Goal: Transaction & Acquisition: Obtain resource

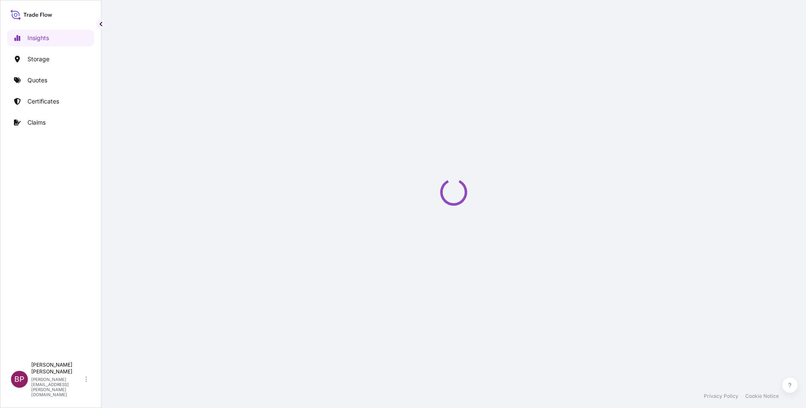
select select "2025"
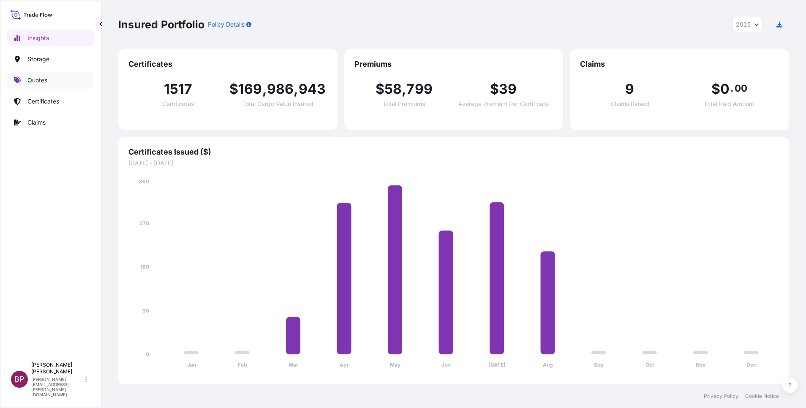
click at [34, 78] on p "Quotes" at bounding box center [37, 80] width 20 height 8
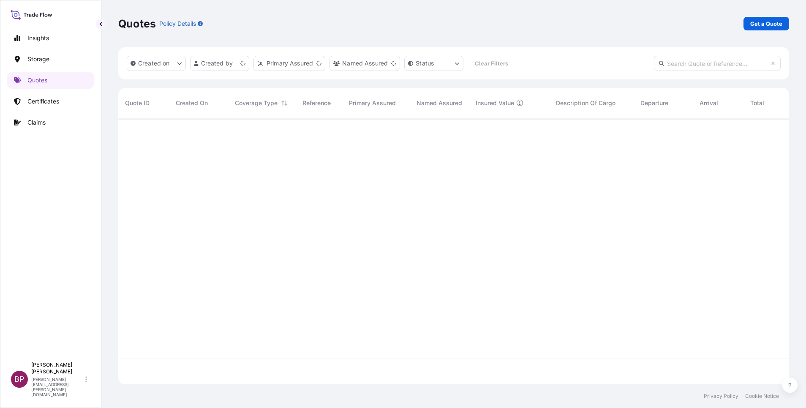
scroll to position [261, 661]
click at [770, 21] on p "Get a Quote" at bounding box center [766, 23] width 32 height 8
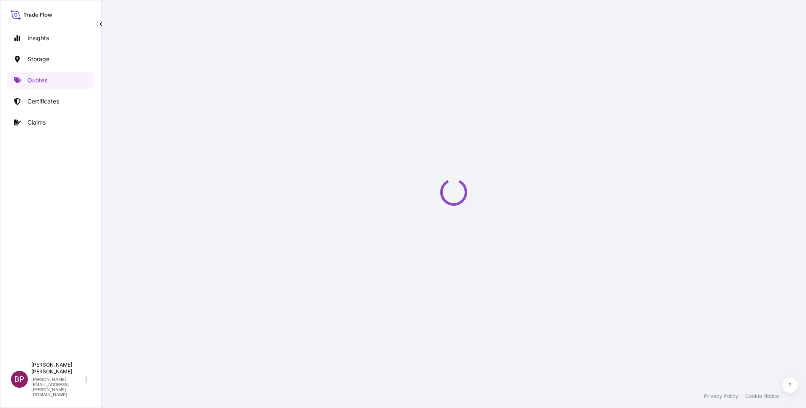
select select "Water"
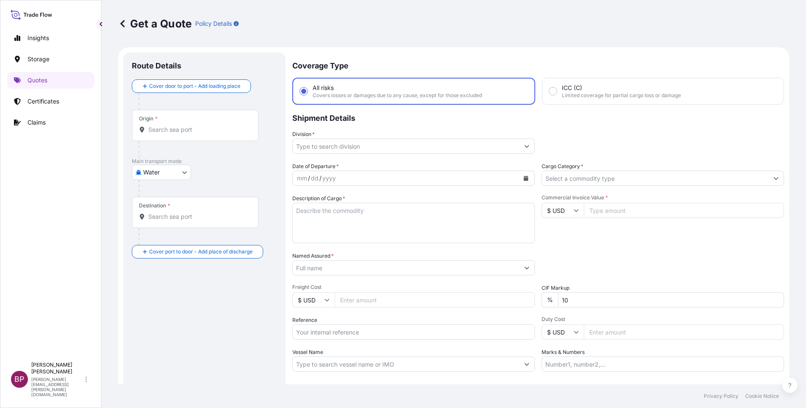
scroll to position [14, 0]
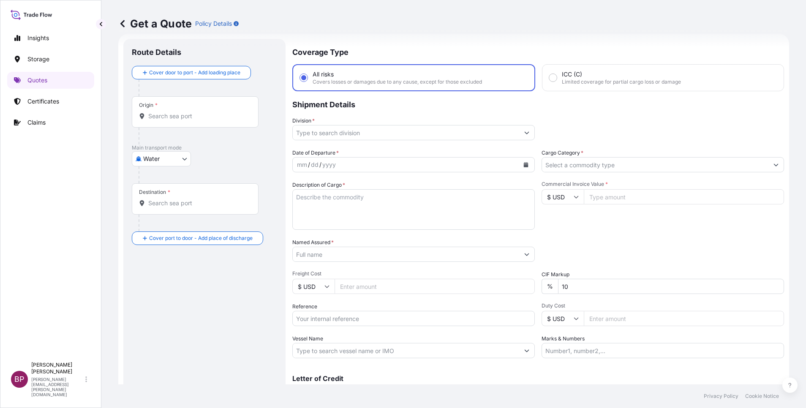
click at [572, 201] on input "$ USD" at bounding box center [563, 196] width 42 height 15
click at [548, 125] on div "﷼ SAR" at bounding box center [557, 117] width 35 height 16
type input "﷼ SAR"
click at [630, 197] on input "Commercial Invoice Value *" at bounding box center [684, 196] width 200 height 15
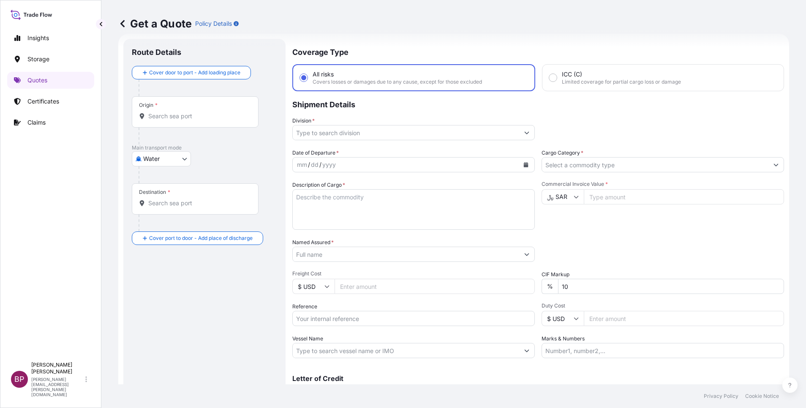
paste input "83174.32"
type input "83174.32"
drag, startPoint x: 574, startPoint y: 291, endPoint x: 461, endPoint y: 273, distance: 114.8
click at [485, 276] on div "Date of Departure * mm / dd / yyyy Cargo Category * Description of Cargo * Comm…" at bounding box center [538, 254] width 492 height 210
type input "0"
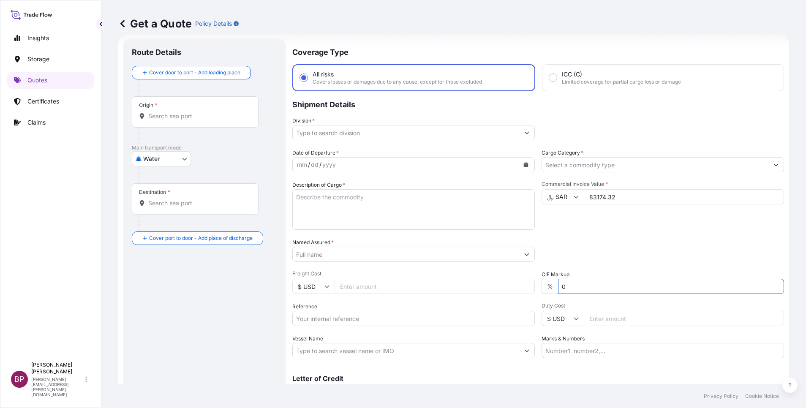
click at [568, 167] on input "Cargo Category *" at bounding box center [655, 164] width 226 height 15
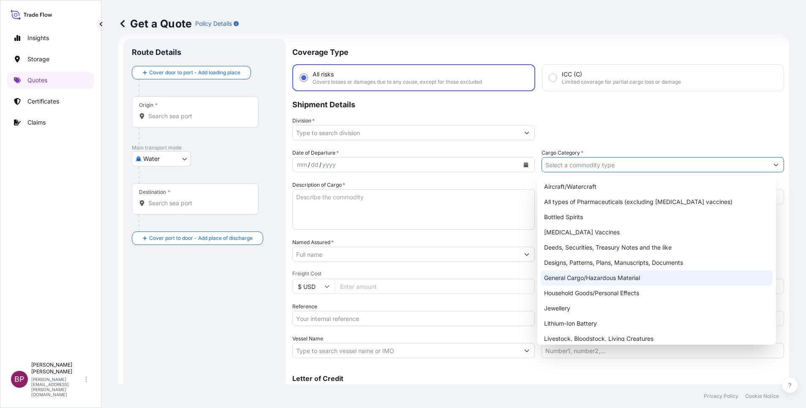
click at [588, 279] on div "General Cargo/Hazardous Material" at bounding box center [657, 277] width 232 height 15
type input "General Cargo/Hazardous Material"
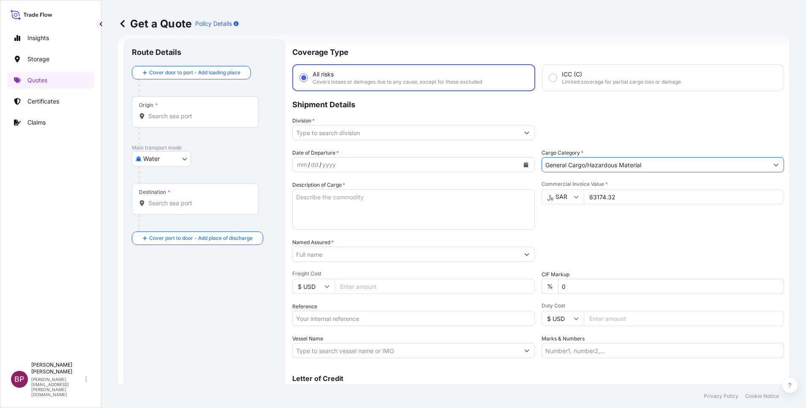
click at [524, 134] on icon "Show suggestions" at bounding box center [526, 132] width 5 height 5
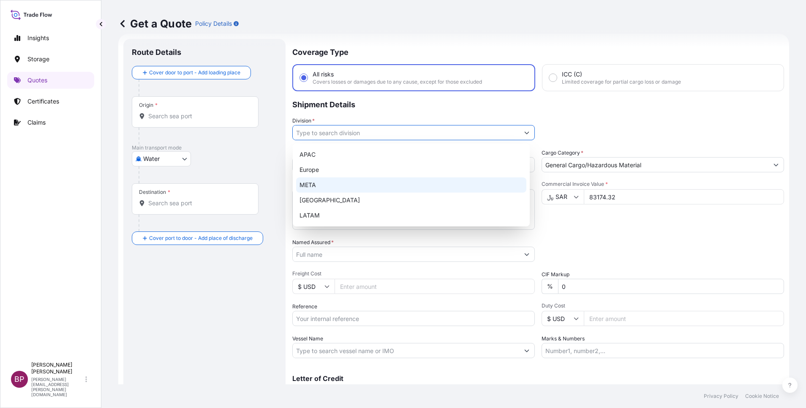
click at [383, 186] on div "META" at bounding box center [411, 184] width 230 height 15
type input "META"
click at [605, 229] on div "Commercial Invoice Value * ﷼ SAR 83174.32" at bounding box center [663, 205] width 243 height 49
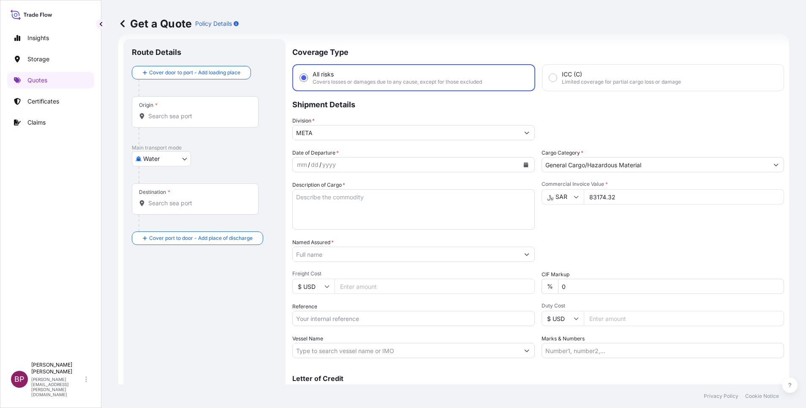
click at [375, 211] on textarea "Description of Cargo *" at bounding box center [413, 209] width 243 height 41
paste textarea "Customized Glass Panels"
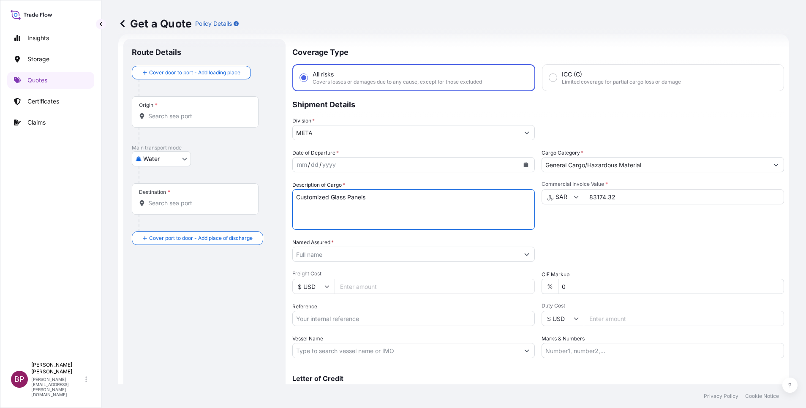
type textarea "Customized Glass Panels"
click at [374, 321] on input "Reference" at bounding box center [413, 318] width 243 height 15
paste input "SSLS3010"
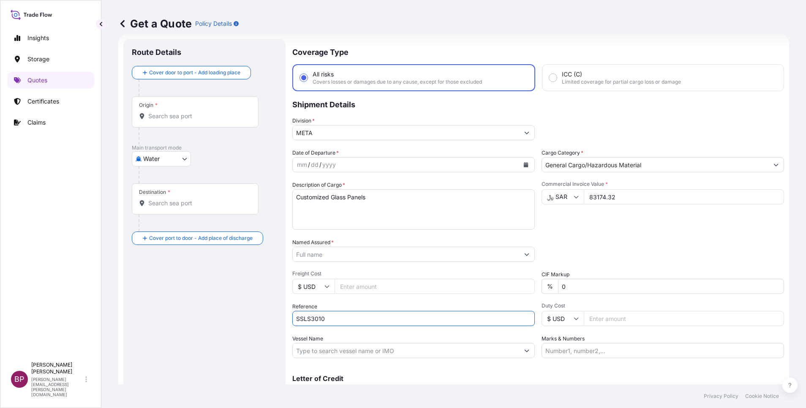
type input "SSLS3010"
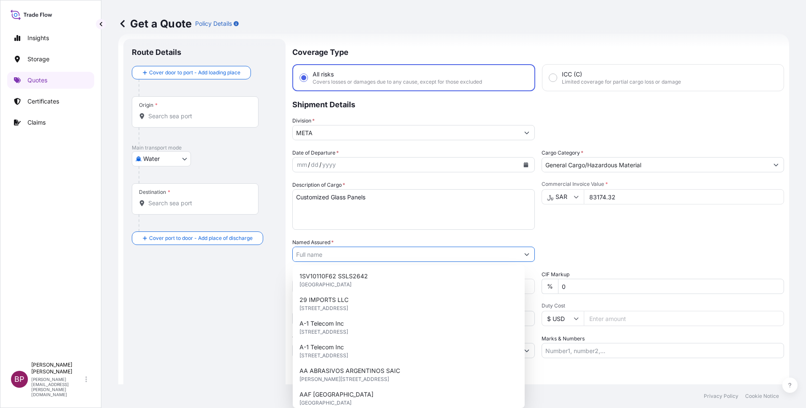
click at [398, 253] on input "Named Assured *" at bounding box center [406, 254] width 226 height 15
paste input "Al Omraniah Company for Wooden Products"
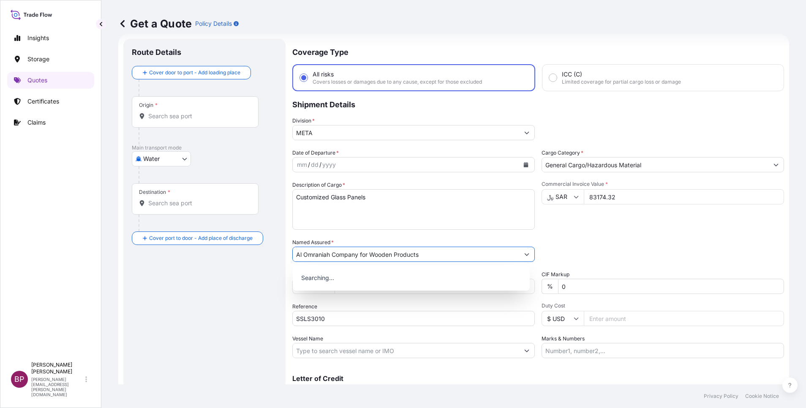
type input "Al Omraniah Company for Wooden Products"
click at [521, 168] on button "Calendar" at bounding box center [526, 165] width 14 height 14
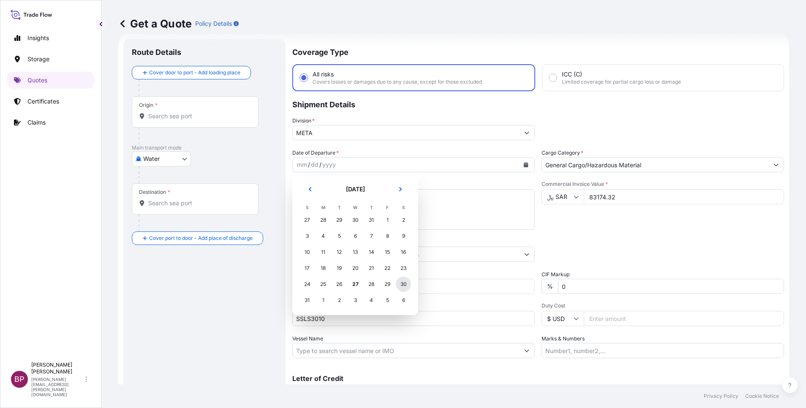
click at [403, 284] on div "30" at bounding box center [403, 284] width 15 height 15
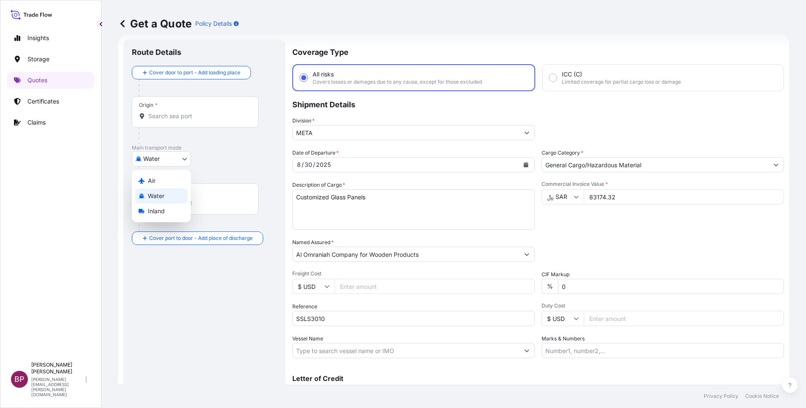
click at [185, 161] on body "1 option available. Selected Date: Saturday, August 30, 2025 Insights Storage Q…" at bounding box center [403, 204] width 806 height 408
click at [161, 181] on div "Air" at bounding box center [161, 180] width 52 height 15
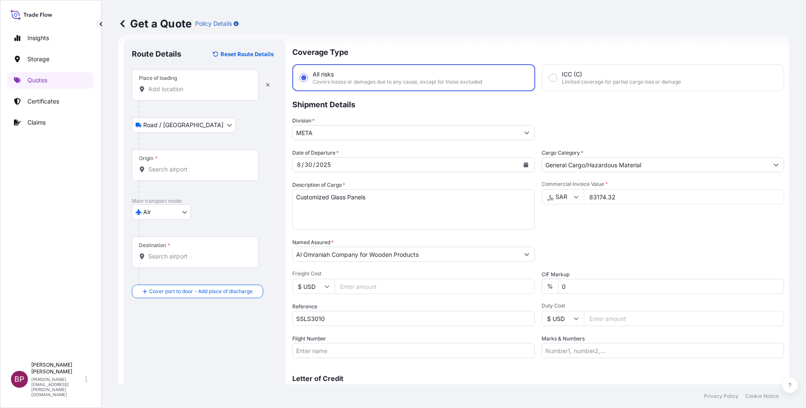
click at [200, 85] on div "Place of loading" at bounding box center [195, 84] width 127 height 31
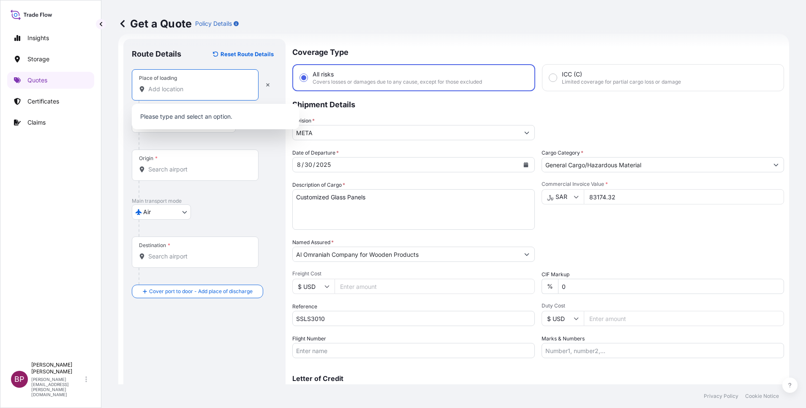
click at [190, 90] on input "Place of loading" at bounding box center [198, 89] width 100 height 8
click at [183, 93] on input "Place of loading" at bounding box center [198, 89] width 100 height 8
click at [172, 90] on input "Place of loading" at bounding box center [198, 89] width 100 height 8
paste input "Milano"
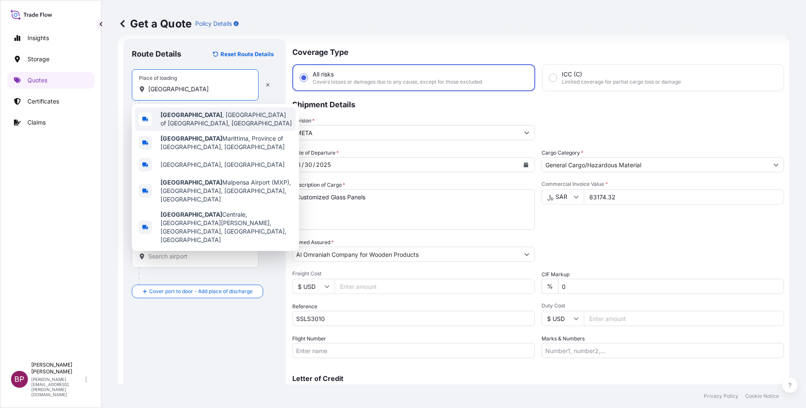
click at [224, 119] on span "Milano , Metropolitan City of Milan, Italy" at bounding box center [227, 119] width 132 height 17
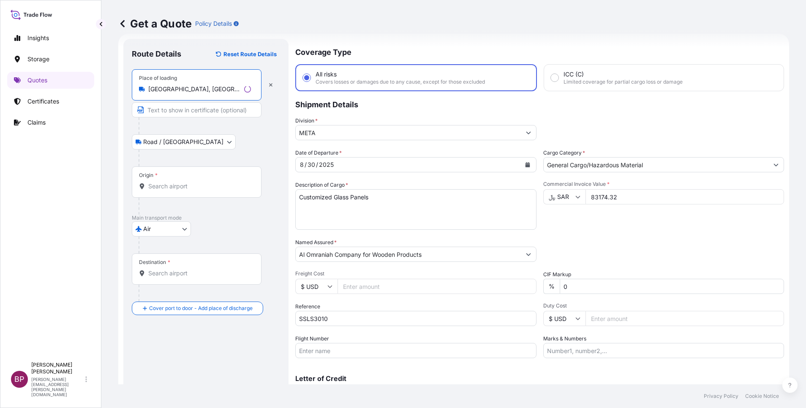
type input "Milano, Metropolitan City of Milan, Italy"
click at [192, 187] on input "Origin *" at bounding box center [199, 186] width 103 height 8
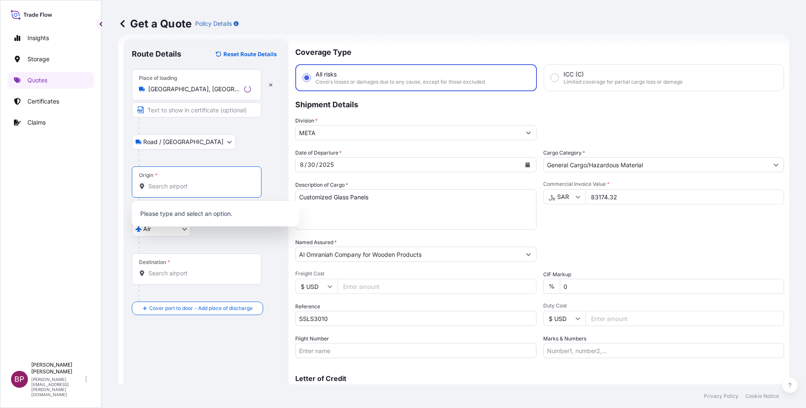
paste input "Milano"
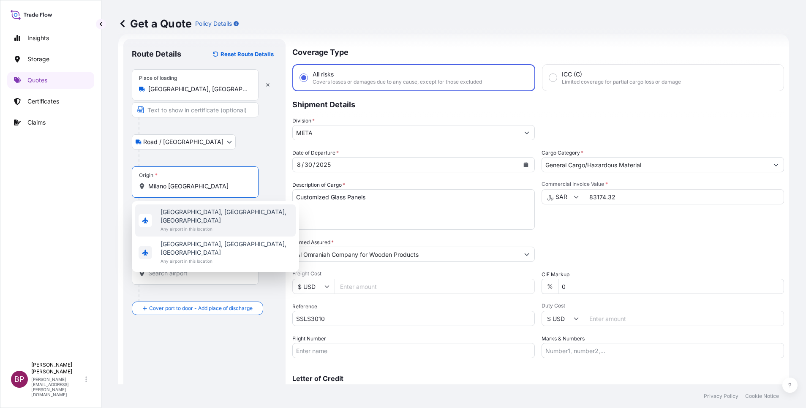
click at [242, 225] on span "Any airport in this location" at bounding box center [227, 229] width 132 height 8
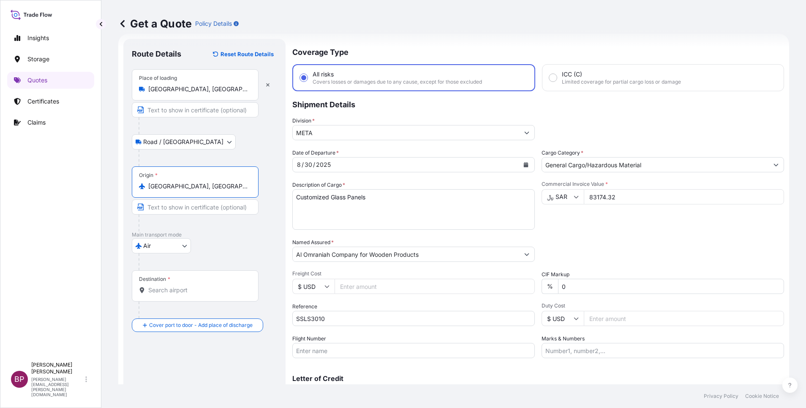
type input "Milano, Metropolitan City of Milan, Italy"
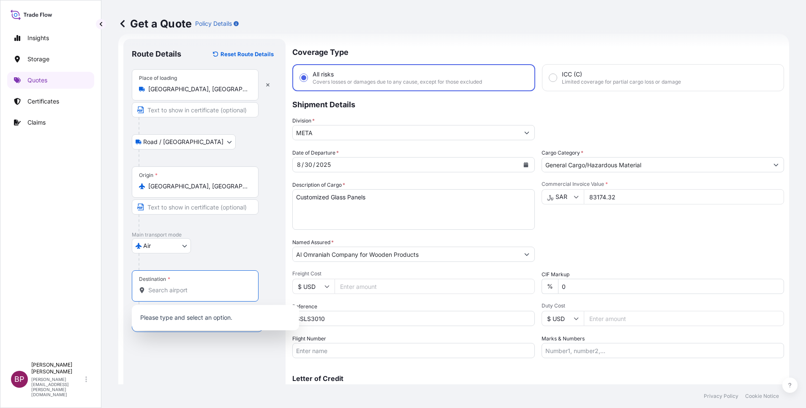
click at [229, 288] on input "Destination *" at bounding box center [198, 290] width 100 height 8
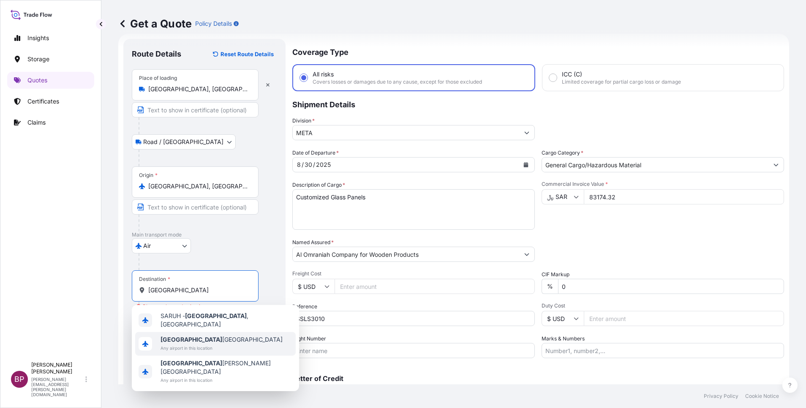
click at [219, 353] on div "SARUH - Riyadh , Saudi Arabia Riyadh Saudi Arabia Any airport in this location …" at bounding box center [215, 348] width 167 height 86
type input "Riyadh Al Khabra Saudi Arabia"
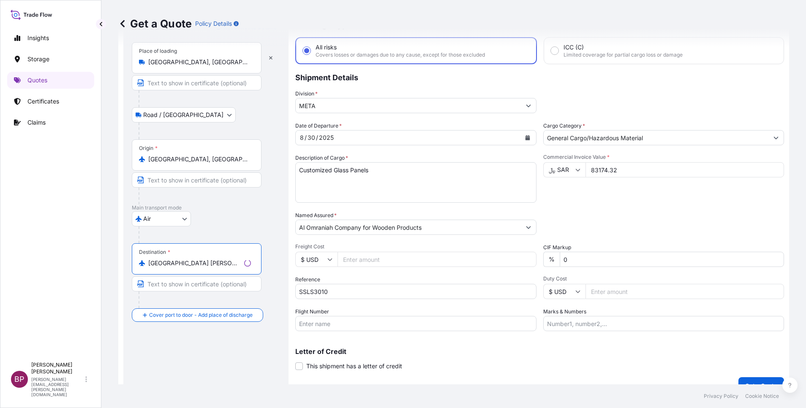
scroll to position [55, 0]
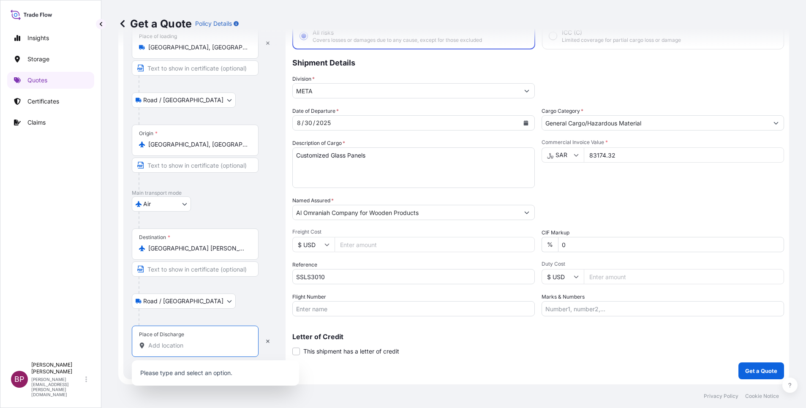
click at [192, 347] on input "Place of Discharge" at bounding box center [198, 345] width 100 height 8
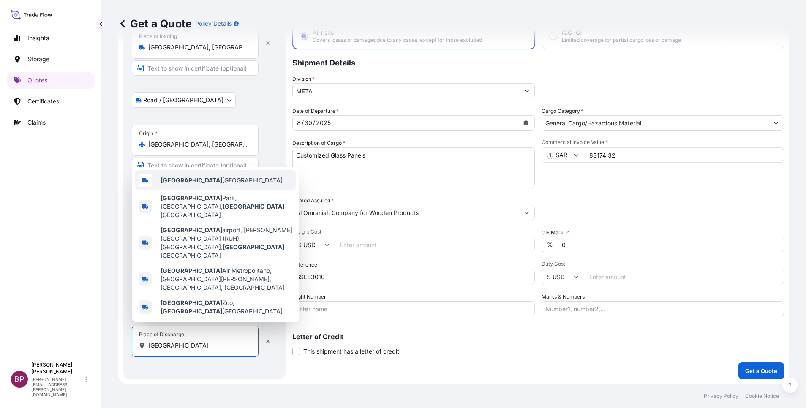
click at [207, 185] on span "Riyadh Saudi Arabia" at bounding box center [222, 180] width 122 height 8
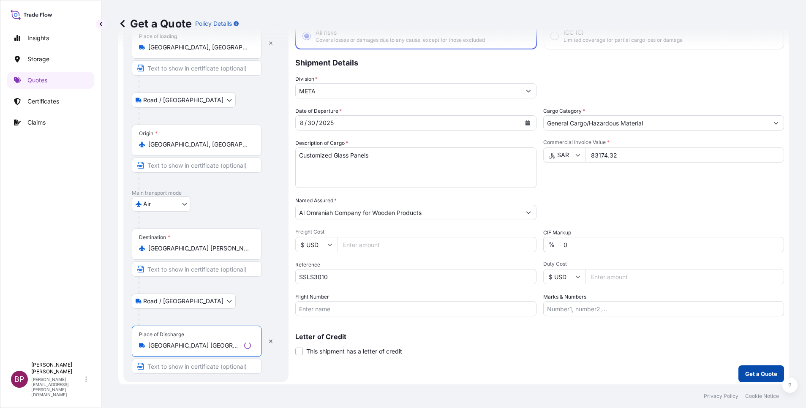
type input "Riyadh Saudi Arabia"
click at [760, 375] on p "Get a Quote" at bounding box center [761, 374] width 32 height 8
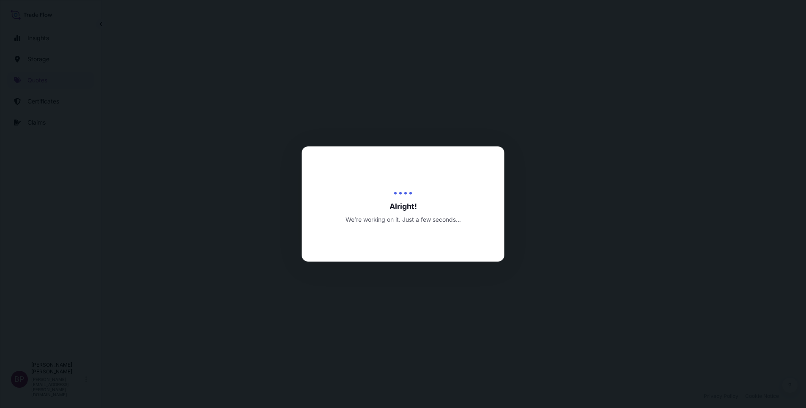
select select "Road / Inland"
select select "Air"
select select "Road / Inland"
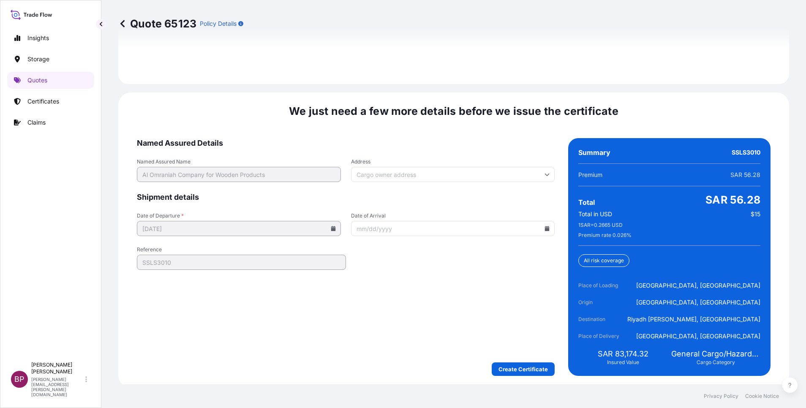
scroll to position [1296, 0]
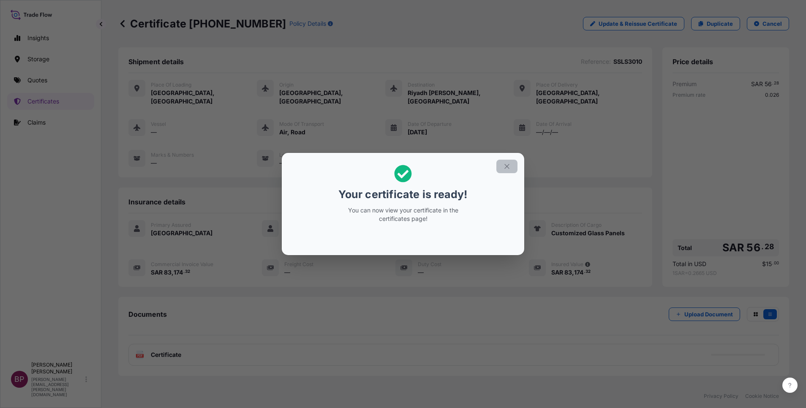
click at [510, 169] on icon "button" at bounding box center [507, 167] width 8 height 8
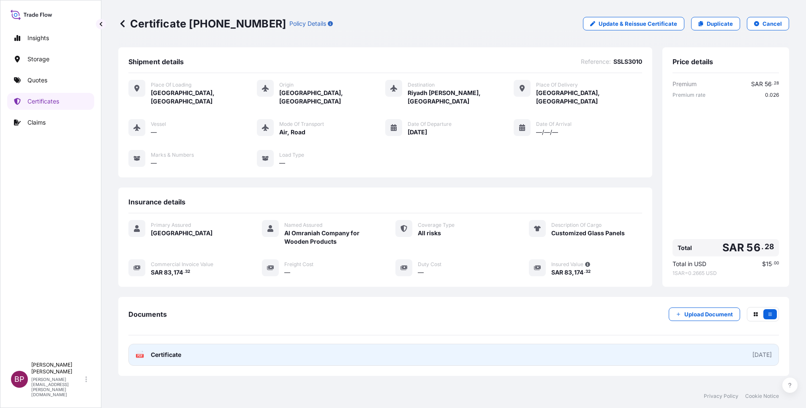
click at [174, 351] on span "Certificate" at bounding box center [166, 355] width 30 height 8
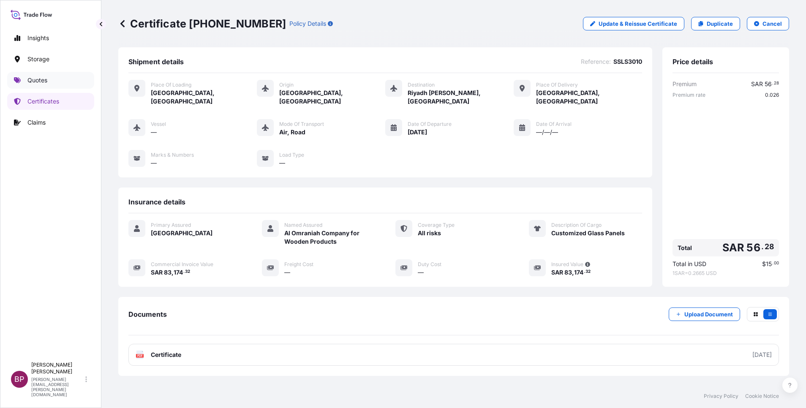
click at [46, 83] on p "Quotes" at bounding box center [37, 80] width 20 height 8
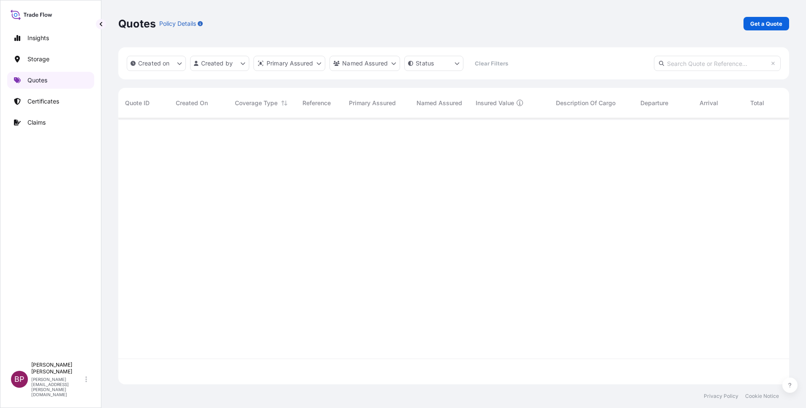
scroll to position [261, 661]
click at [770, 26] on p "Get a Quote" at bounding box center [766, 23] width 32 height 8
select select "Water"
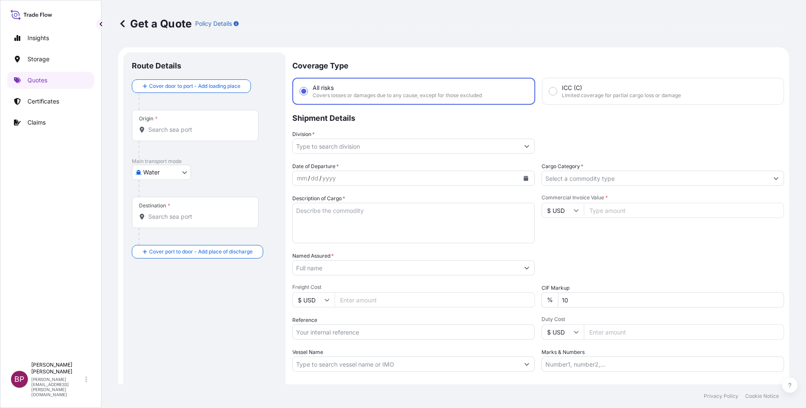
scroll to position [14, 0]
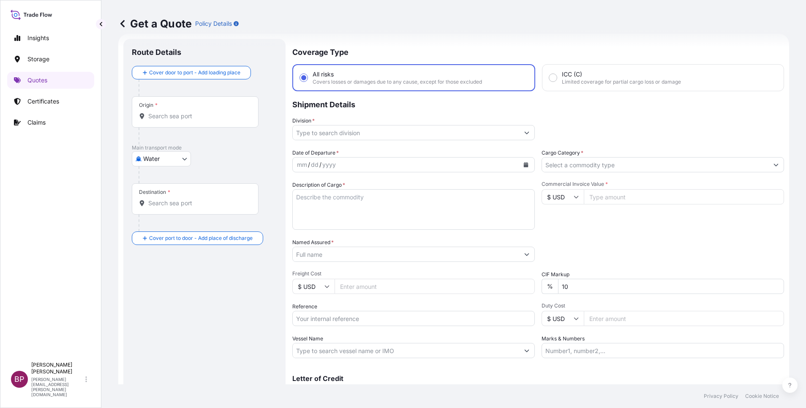
click at [616, 199] on input "Commercial Invoice Value *" at bounding box center [684, 196] width 200 height 15
paste input "86025"
type input "86025"
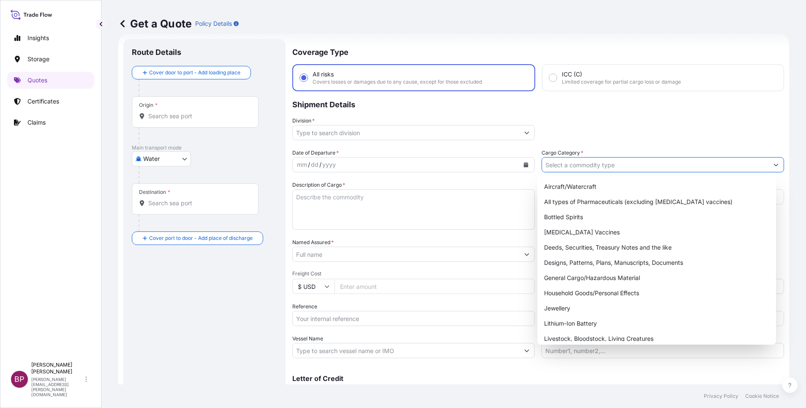
click at [633, 166] on input "Cargo Category *" at bounding box center [655, 164] width 226 height 15
click at [608, 275] on div "General Cargo/Hazardous Material" at bounding box center [657, 277] width 232 height 15
type input "General Cargo/Hazardous Material"
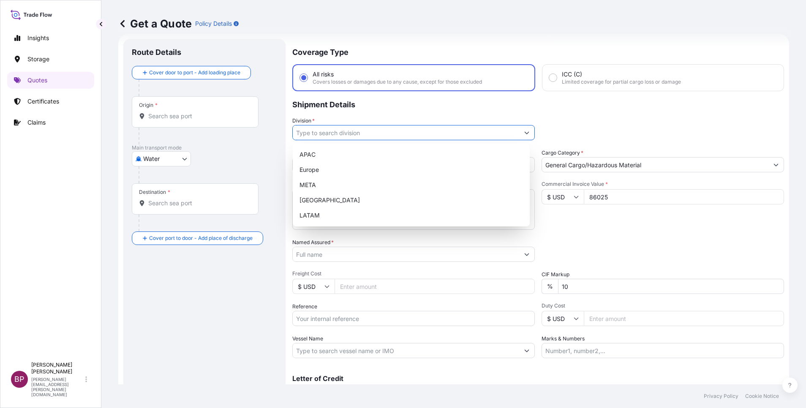
click at [519, 134] on button "Show suggestions" at bounding box center [526, 132] width 15 height 15
click at [359, 181] on div "META" at bounding box center [411, 184] width 230 height 15
type input "META"
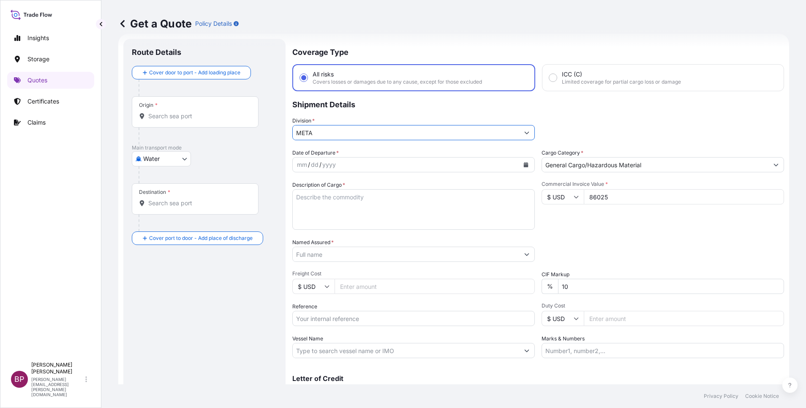
drag, startPoint x: 590, startPoint y: 292, endPoint x: 380, endPoint y: 287, distance: 210.1
click at [385, 287] on div "Date of Departure * mm / dd / yyyy Cargo Category * General Cargo/Hazardous Mat…" at bounding box center [538, 254] width 492 height 210
type input "0"
click at [581, 251] on div "Packing Category Type to search a container mode Please select a primary mode o…" at bounding box center [663, 250] width 243 height 24
drag, startPoint x: 351, startPoint y: 317, endPoint x: 369, endPoint y: 318, distance: 17.8
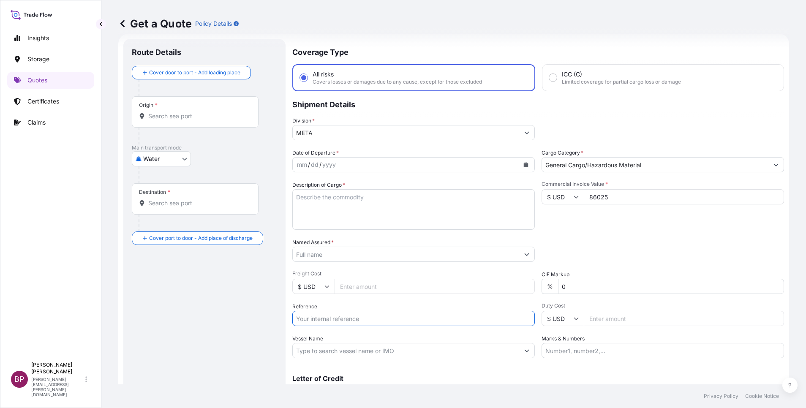
click at [351, 318] on input "Reference" at bounding box center [413, 318] width 243 height 15
paste input "BL:035FX50412 SSLS3031"
type input "BL:035FX50412 SSLS3031"
click at [344, 257] on input "Named Assured *" at bounding box center [404, 254] width 222 height 15
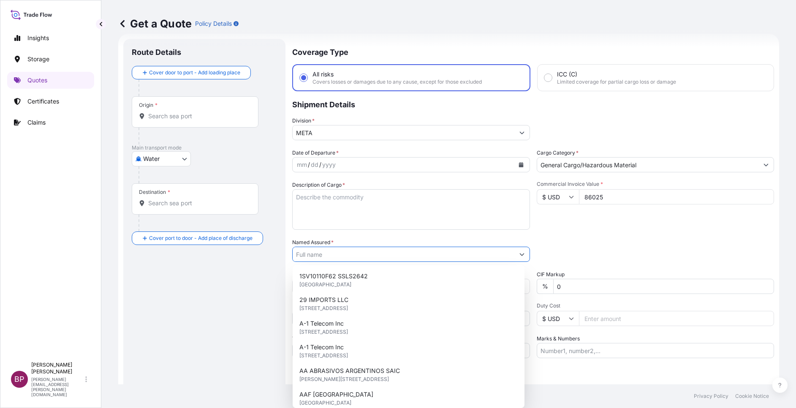
paste input "BAJA FOOD INDUSTRIES CO.FACTORY"
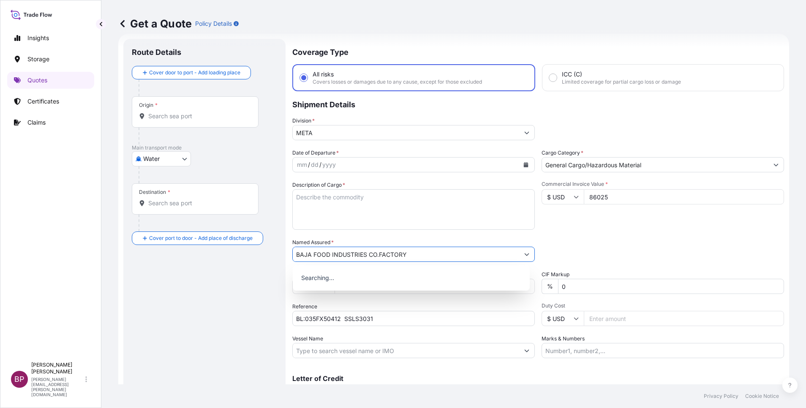
type input "BAJA FOOD INDUSTRIES CO.FACTORY"
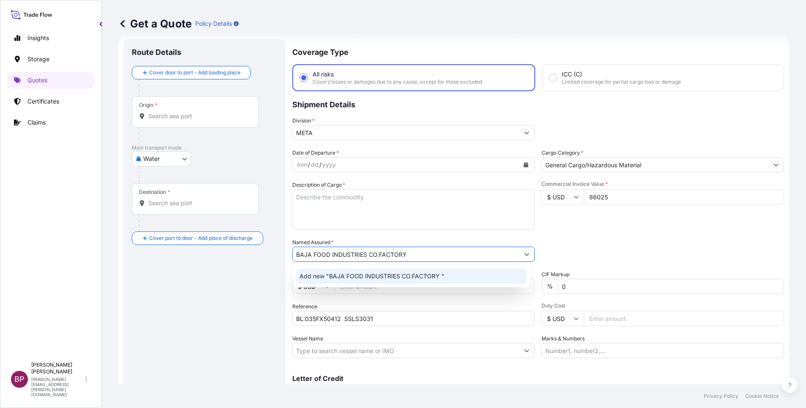
click at [394, 213] on textarea "Description of Cargo *" at bounding box center [413, 209] width 243 height 41
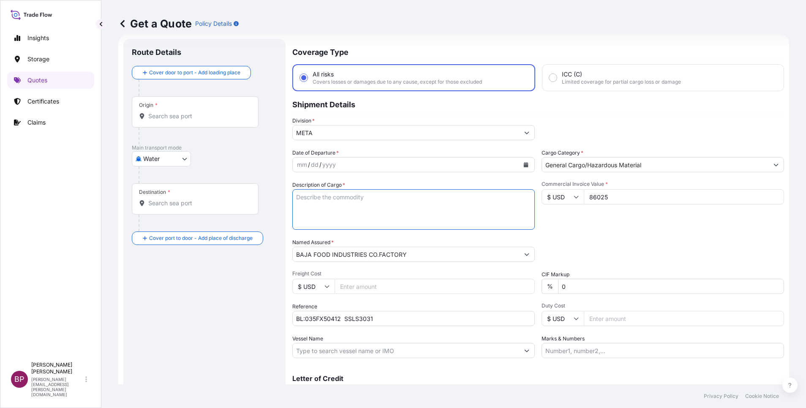
paste textarea "RICE CRACKERS"
type textarea "RICE CRACKERS"
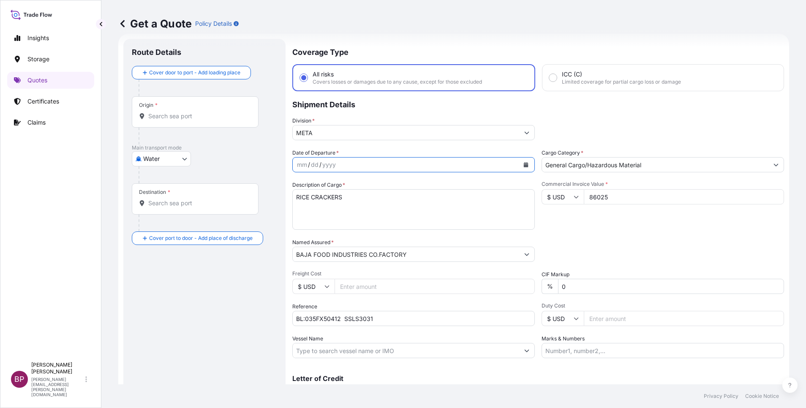
click at [524, 164] on icon "Calendar" at bounding box center [526, 164] width 5 height 5
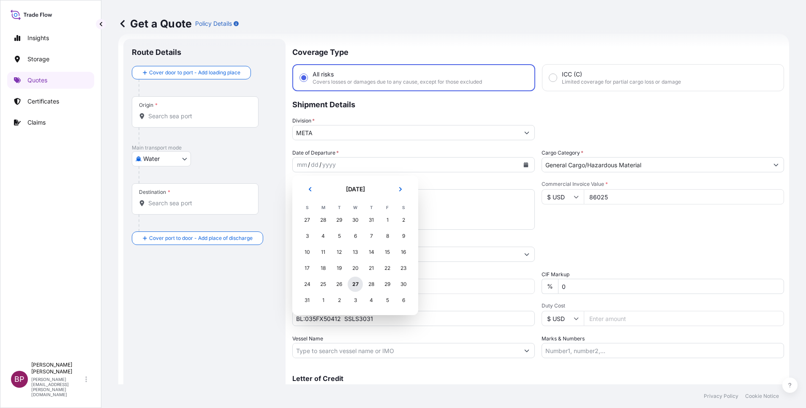
click at [355, 285] on div "27" at bounding box center [355, 284] width 15 height 15
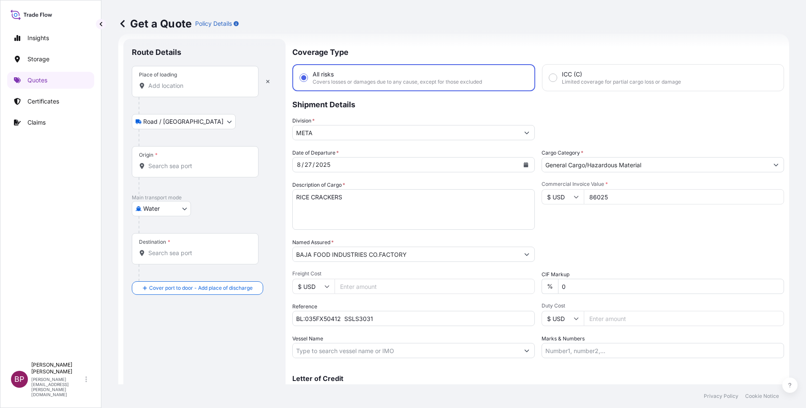
click at [188, 85] on input "Place of loading" at bounding box center [198, 86] width 100 height 8
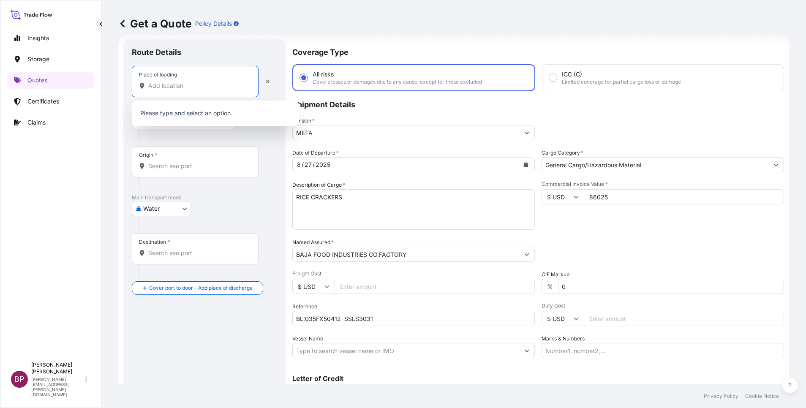
paste input "LAT KRABANG"
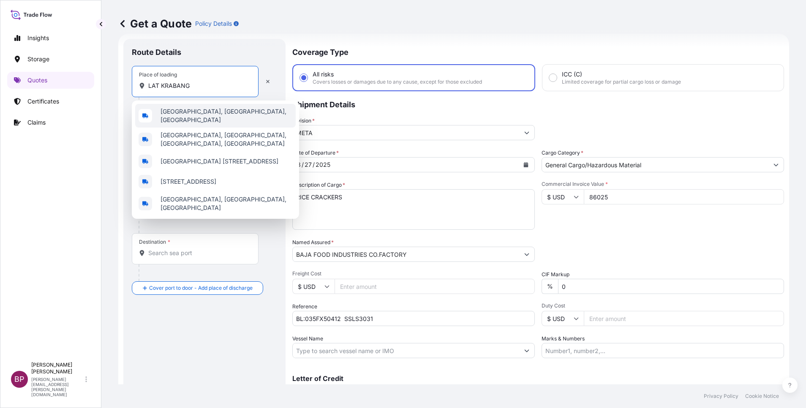
click at [215, 117] on span "Lat Krabang, Bangkok, Thailand" at bounding box center [227, 115] width 132 height 17
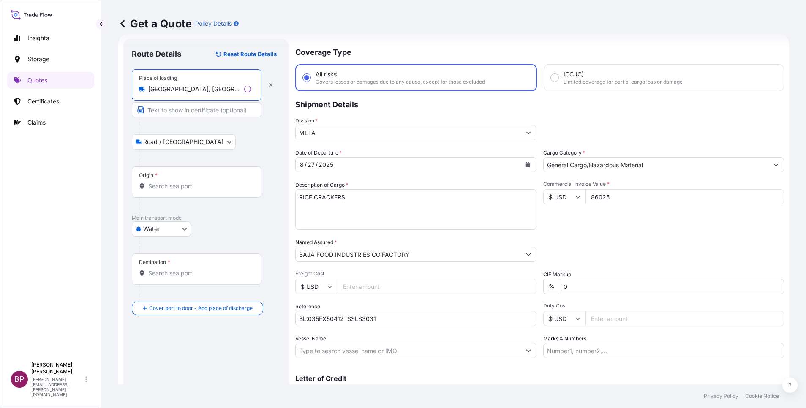
type input "Lat Krabang, Bangkok, Thailand"
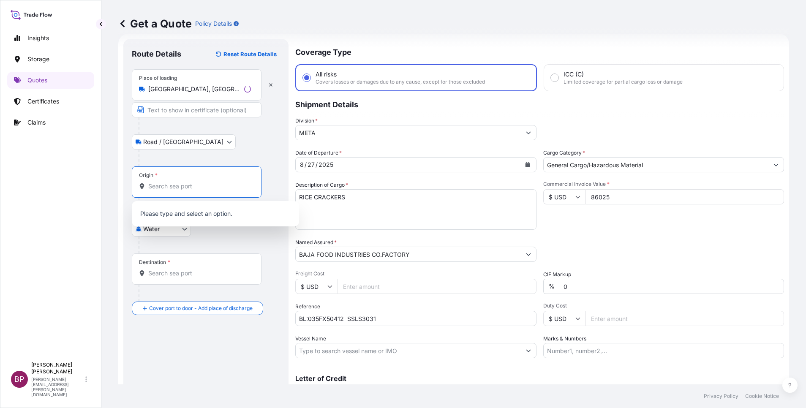
click at [188, 186] on input "Origin *" at bounding box center [199, 186] width 103 height 8
paste input "LAT KRABANG"
click at [210, 187] on input "LAT KRABANG" at bounding box center [198, 186] width 100 height 8
type input "LATKRABANG"
drag, startPoint x: 240, startPoint y: 187, endPoint x: 139, endPoint y: 190, distance: 100.6
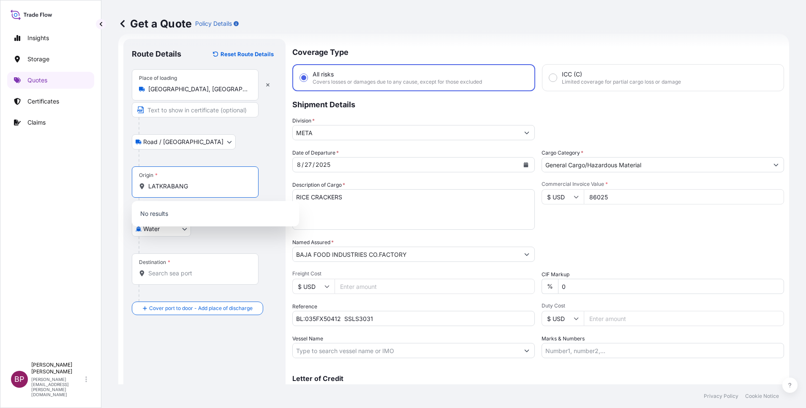
click at [139, 190] on div "LATKRABANG" at bounding box center [195, 186] width 112 height 8
type input "l"
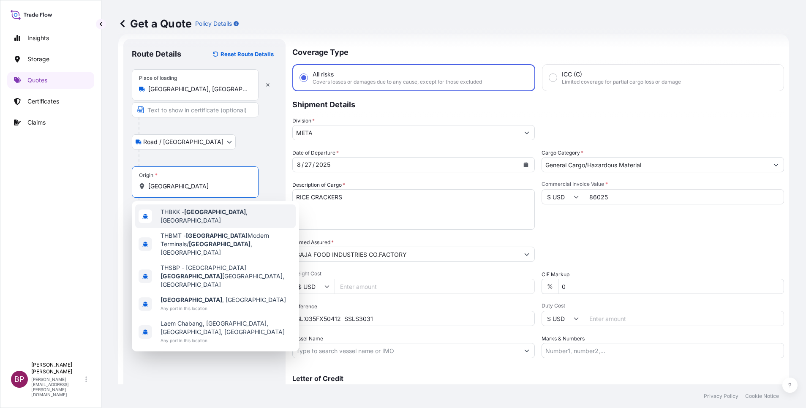
click at [215, 215] on span "THBKK - Bangkok , Thailand" at bounding box center [227, 216] width 132 height 17
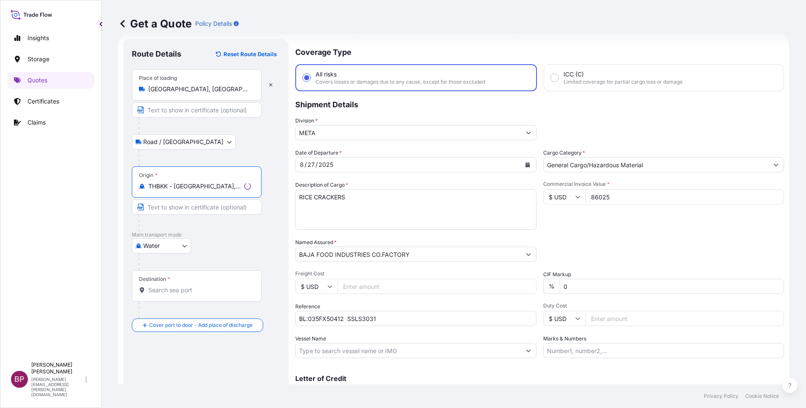
type input "THBKK - Bangkok, Thailand"
click at [257, 248] on div "Water Air Water Inland" at bounding box center [206, 245] width 148 height 15
click at [186, 287] on input "Destination *" at bounding box center [198, 290] width 100 height 8
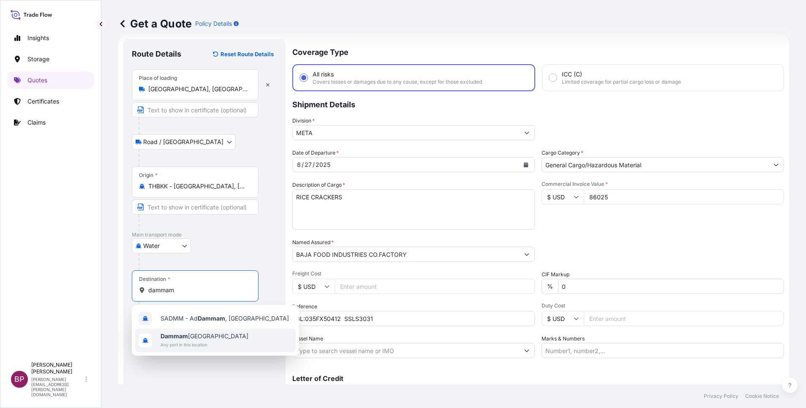
click at [203, 335] on span "Dammam Saudi Arabia" at bounding box center [205, 336] width 88 height 8
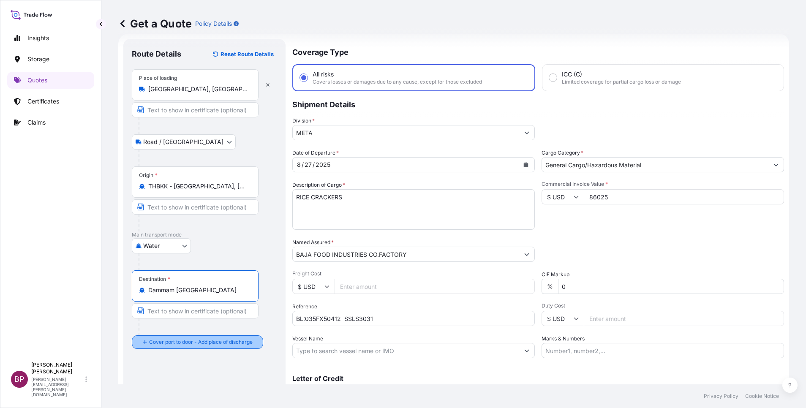
type input "Dammam Saudi Arabia"
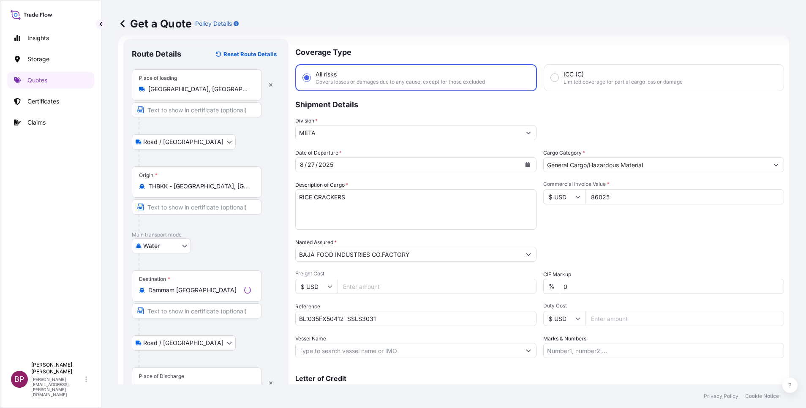
click at [202, 376] on div "Place of Discharge" at bounding box center [197, 383] width 130 height 31
click at [202, 383] on input "Place of Discharge" at bounding box center [199, 387] width 103 height 8
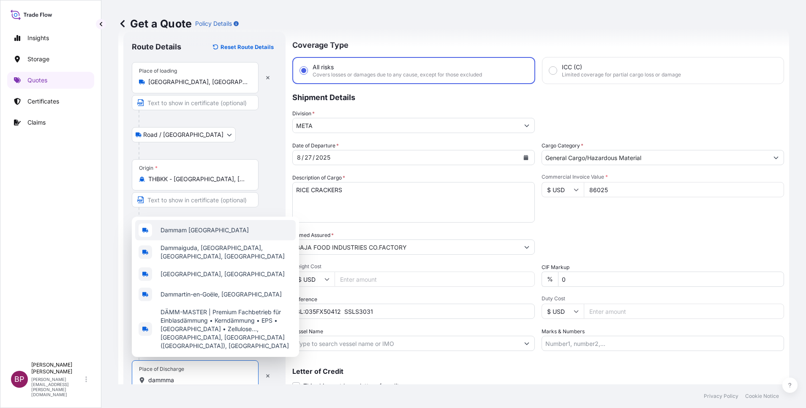
click at [210, 240] on div "Dammam Saudi Arabia" at bounding box center [215, 230] width 161 height 20
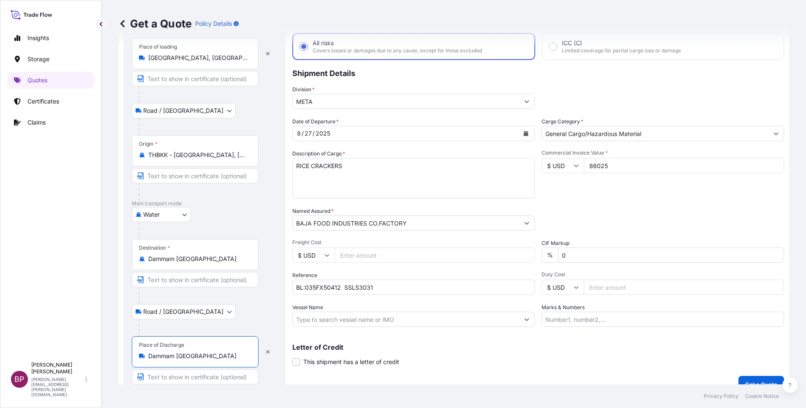
scroll to position [58, 0]
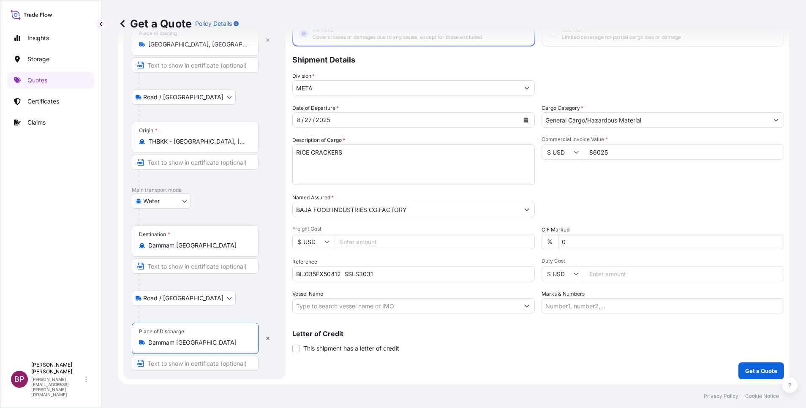
type input "Dammam Saudi Arabia"
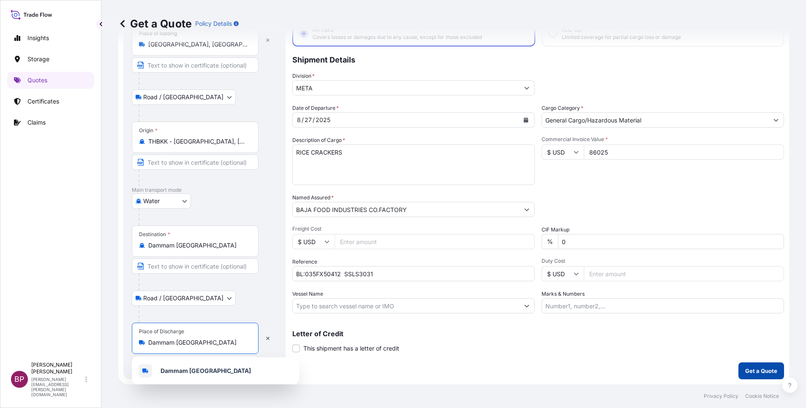
click at [753, 372] on p "Get a Quote" at bounding box center [761, 371] width 32 height 8
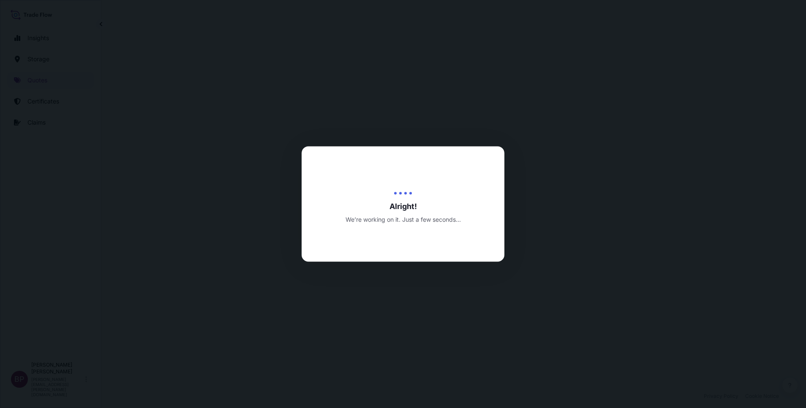
select select "Road / Inland"
select select "Water"
select select "Road / Inland"
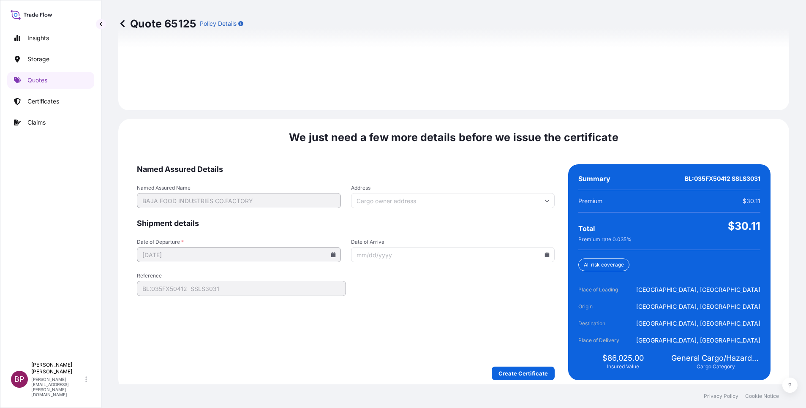
scroll to position [1252, 0]
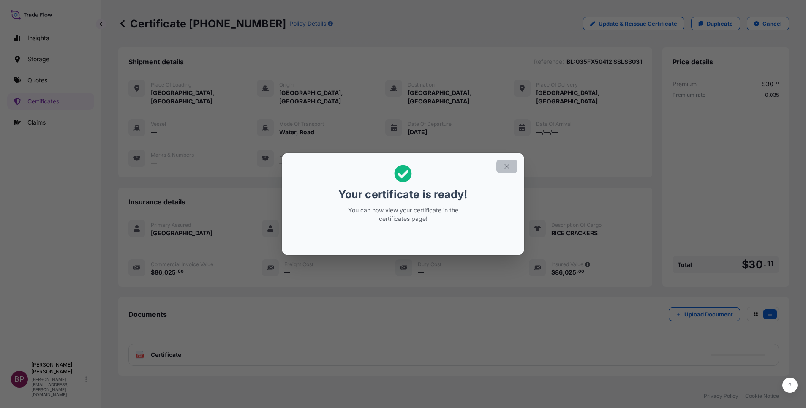
click at [507, 168] on icon "button" at bounding box center [507, 167] width 8 height 8
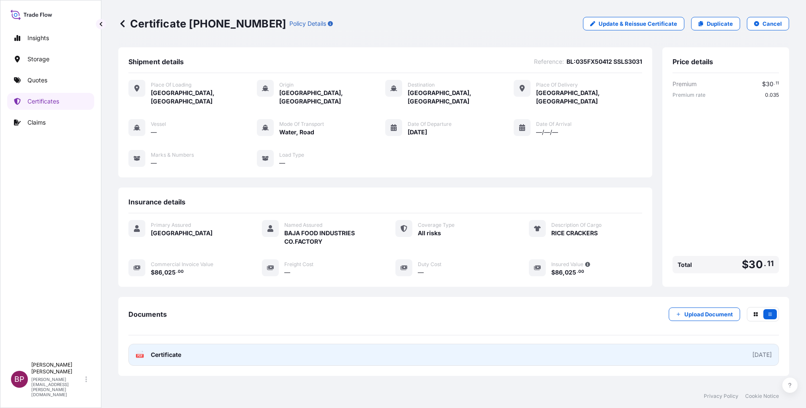
click at [175, 354] on span "Certificate" at bounding box center [166, 355] width 30 height 8
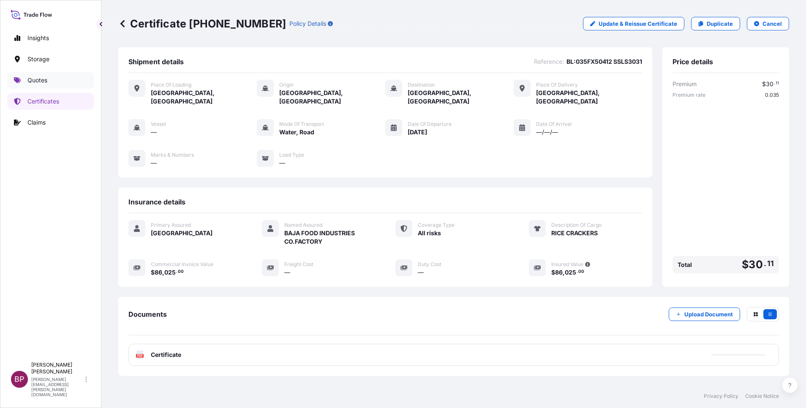
click at [35, 77] on p "Quotes" at bounding box center [37, 80] width 20 height 8
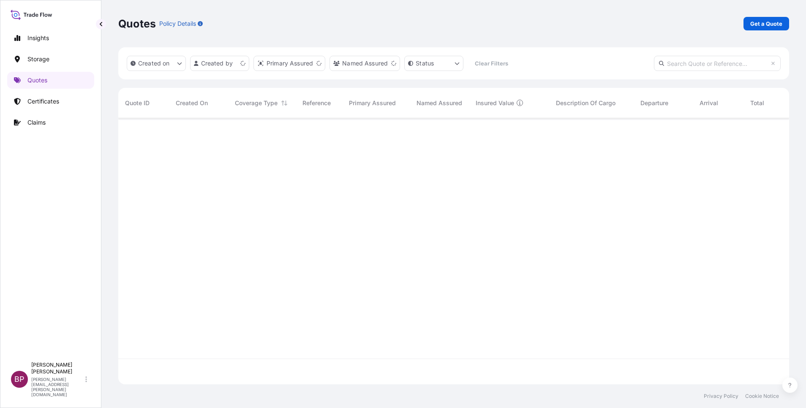
scroll to position [261, 661]
click at [777, 24] on p "Get a Quote" at bounding box center [766, 23] width 32 height 8
select select "Water"
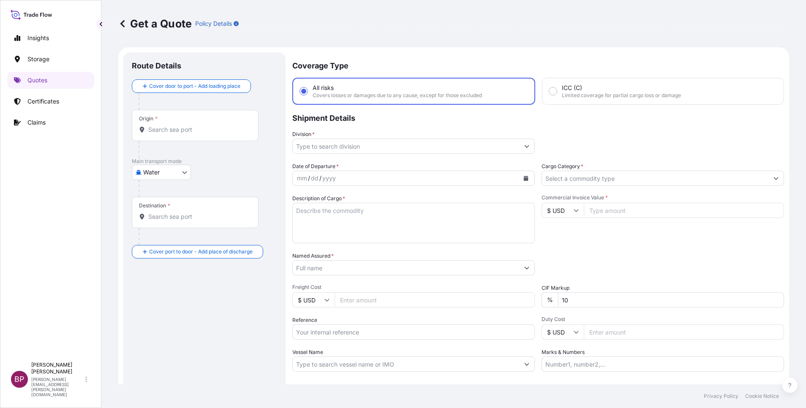
scroll to position [14, 0]
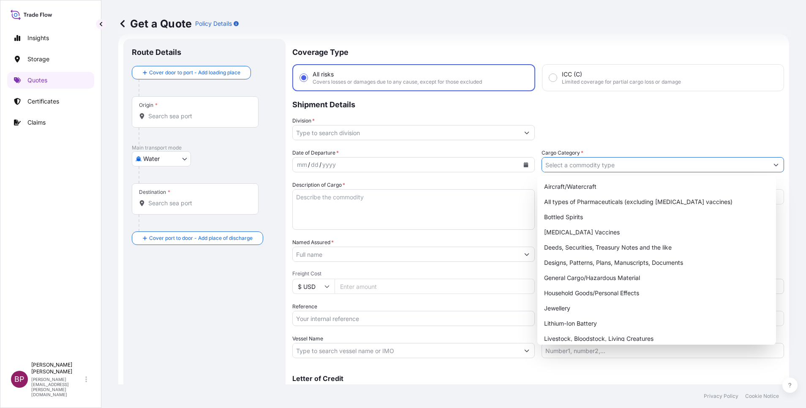
click at [659, 164] on input "Cargo Category *" at bounding box center [655, 164] width 226 height 15
click at [581, 279] on div "General Cargo/Hazardous Material" at bounding box center [657, 277] width 232 height 15
type input "General Cargo/Hazardous Material"
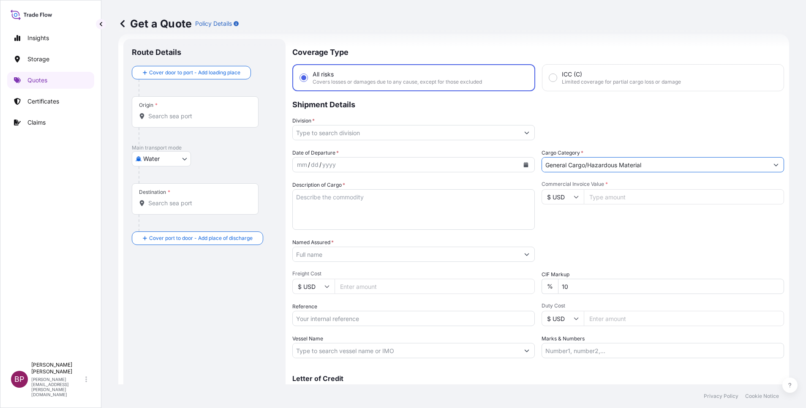
click at [524, 134] on icon "Show suggestions" at bounding box center [526, 132] width 5 height 5
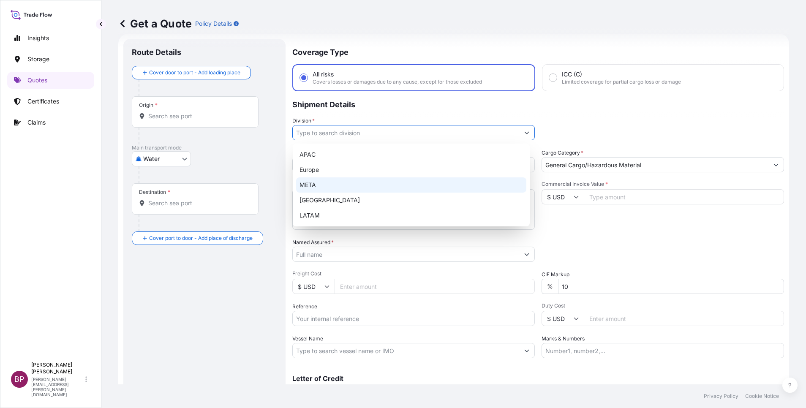
click at [359, 187] on div "META" at bounding box center [411, 184] width 230 height 15
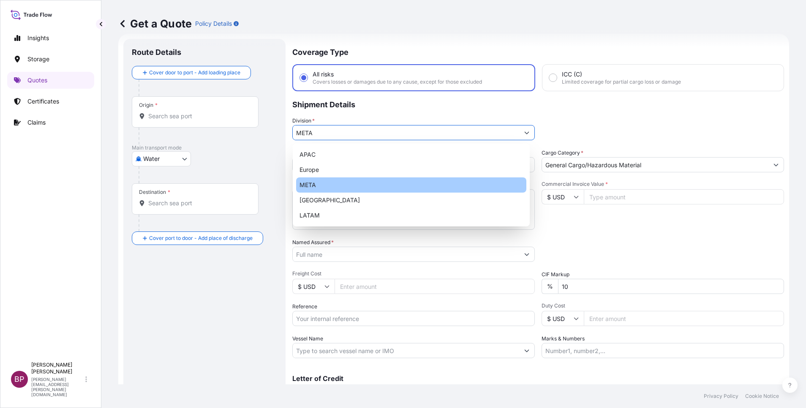
type input "META"
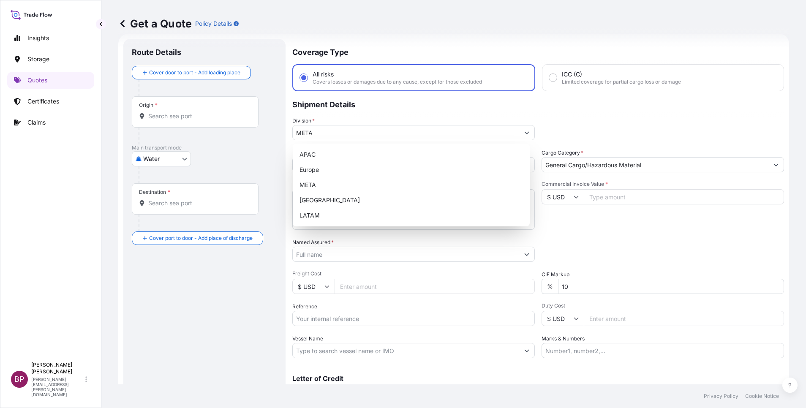
click at [572, 202] on input "$ USD" at bounding box center [563, 196] width 42 height 15
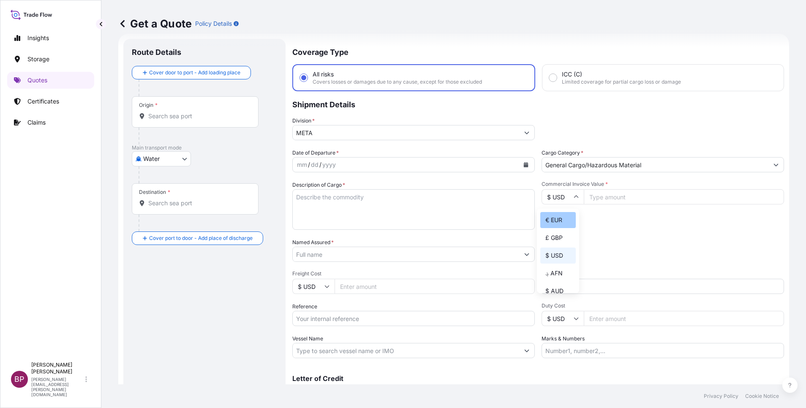
drag, startPoint x: 556, startPoint y: 231, endPoint x: 576, endPoint y: 216, distance: 25.7
click at [556, 228] on div "€ EUR" at bounding box center [557, 220] width 35 height 16
type input "€ EUR"
click at [624, 199] on input "Commercial Invoice Value *" at bounding box center [684, 196] width 200 height 15
paste input "188036.8"
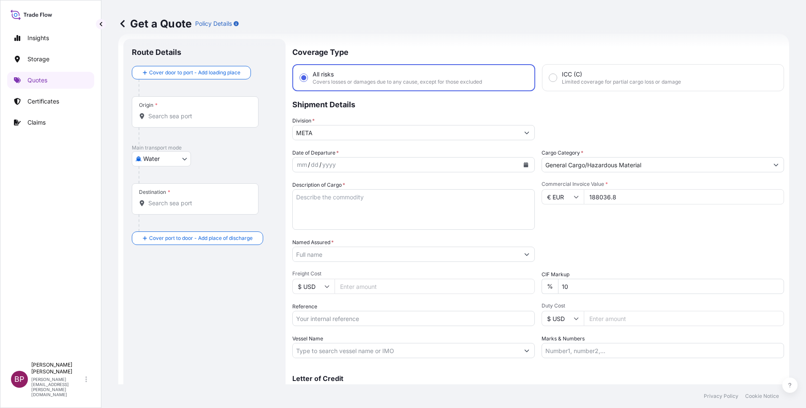
type input "188036.8"
drag, startPoint x: 586, startPoint y: 283, endPoint x: 471, endPoint y: 289, distance: 115.1
click at [472, 289] on div "Date of Departure * mm / dd / yyyy Cargo Category * General Cargo/Hazardous Mat…" at bounding box center [538, 254] width 492 height 210
type input "0"
click at [636, 240] on div "Packing Category Type to search a container mode Please select a primary mode o…" at bounding box center [663, 250] width 243 height 24
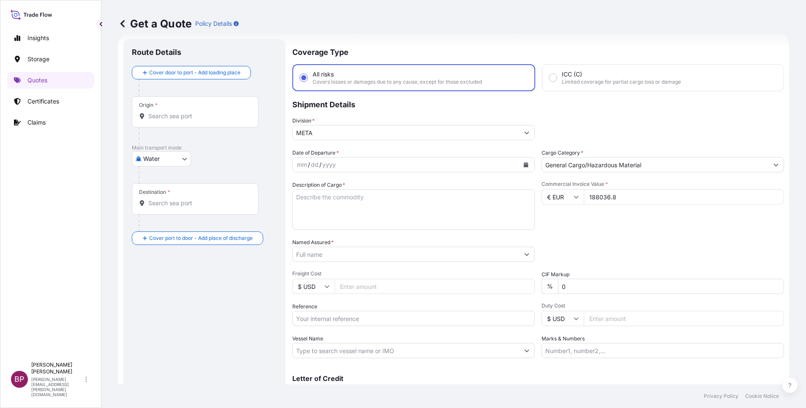
click at [343, 218] on textarea "Description of Cargo *" at bounding box center [413, 209] width 243 height 41
paste textarea "Machines and equipment for overhead transmission lines assembly"
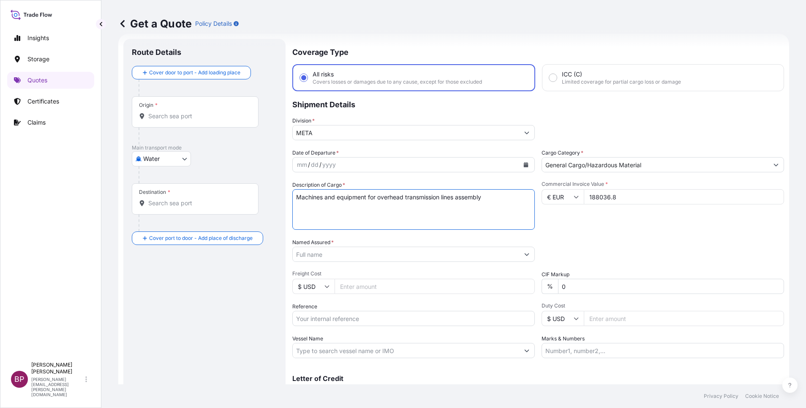
type textarea "Machines and equipment for overhead transmission lines assembly"
click at [357, 325] on input "Reference" at bounding box center [413, 318] width 243 height 15
paste input "PO01799 SSLS3034"
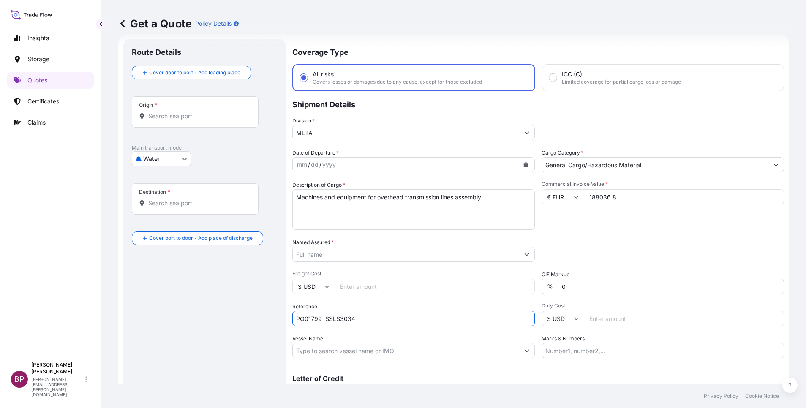
type input "PO01799 SSLS3034"
click at [334, 254] on input "Named Assured *" at bounding box center [406, 254] width 226 height 15
paste input "Innovative Systems co, LTD"
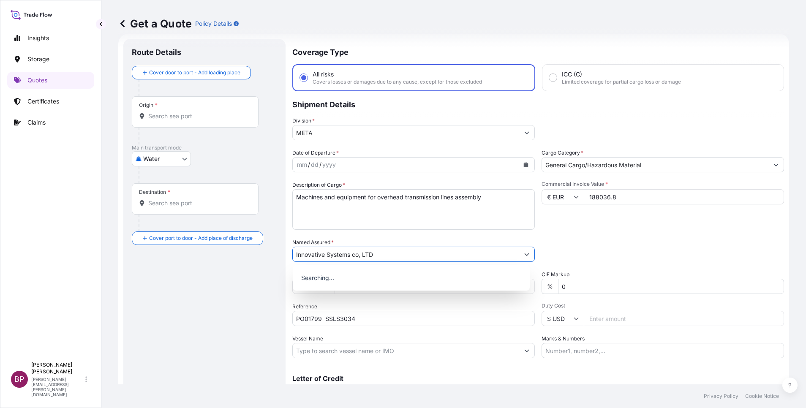
type input "Innovative Systems co, LTD"
click at [524, 167] on icon "Calendar" at bounding box center [526, 164] width 5 height 5
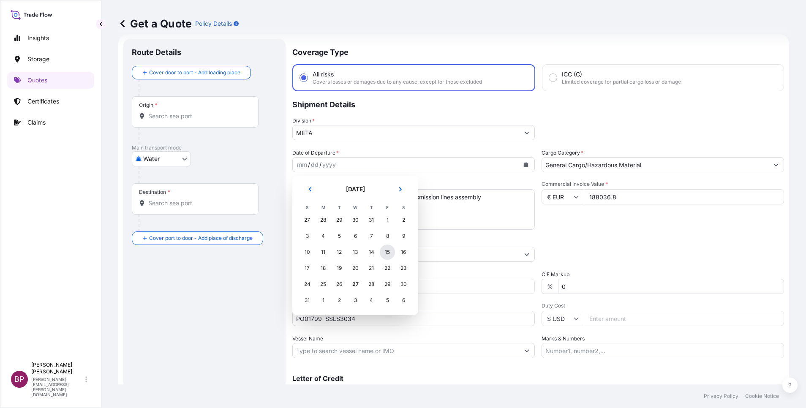
click at [387, 253] on div "15" at bounding box center [387, 252] width 15 height 15
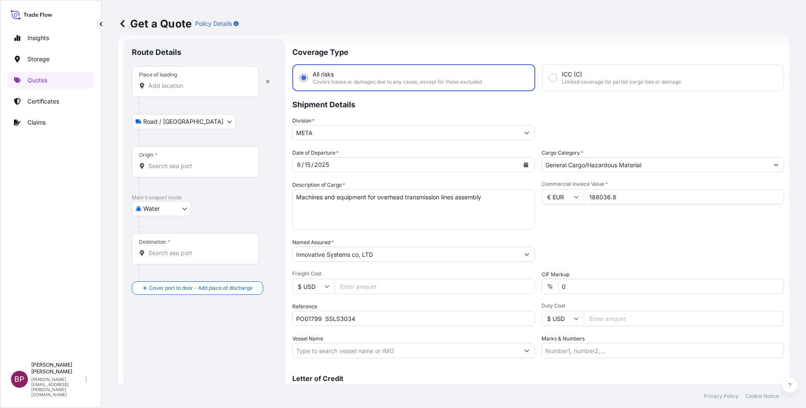
click at [186, 88] on input "Place of loading" at bounding box center [198, 86] width 100 height 8
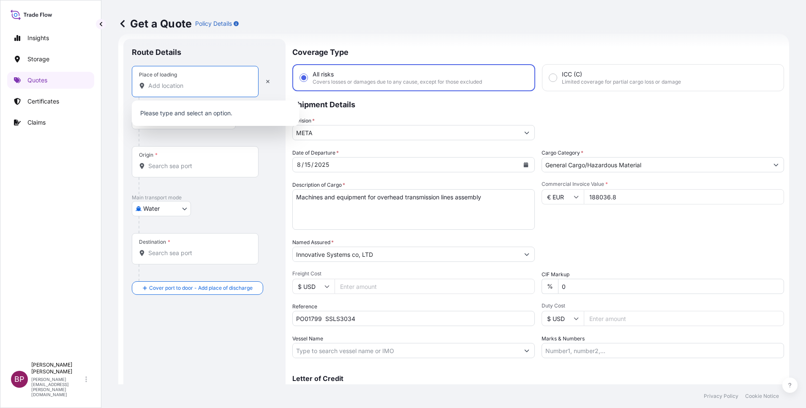
paste input "Genova"
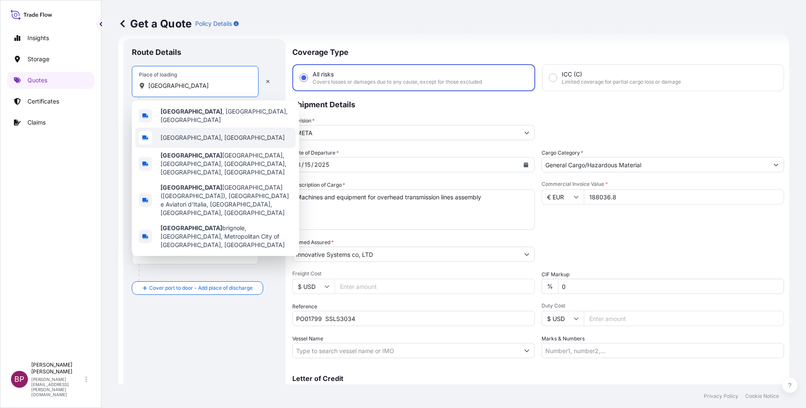
click at [204, 133] on div "Gènova, Italy" at bounding box center [215, 138] width 161 height 20
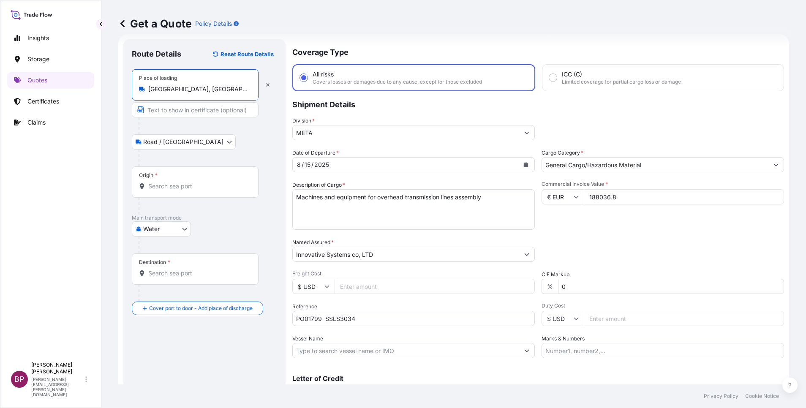
type input "Gènova, Italy"
click at [193, 185] on input "Origin *" at bounding box center [198, 186] width 100 height 8
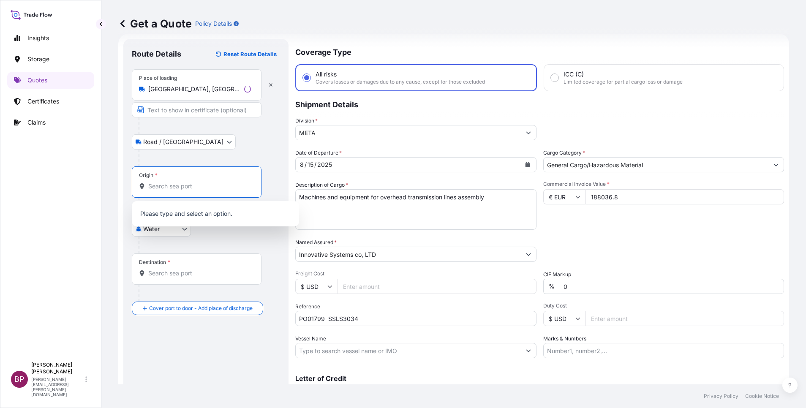
paste input "Genova"
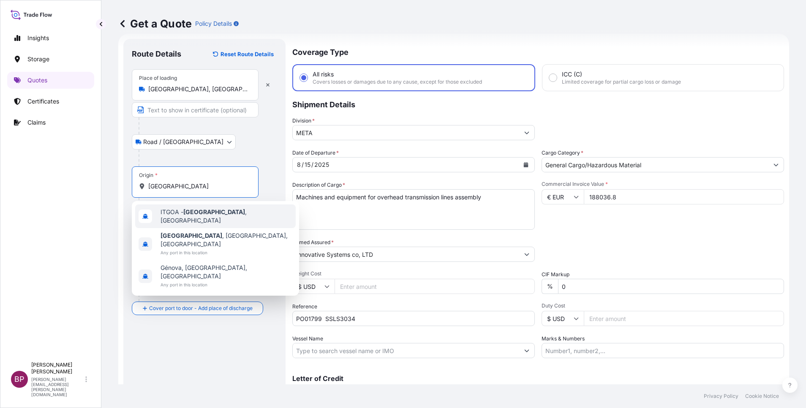
click at [208, 216] on span "ITGOA - Genova , Italy" at bounding box center [227, 216] width 132 height 17
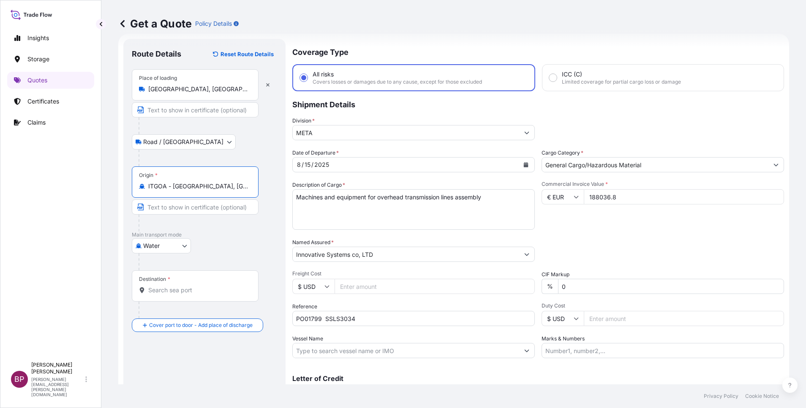
type input "ITGOA - Genova, Italy"
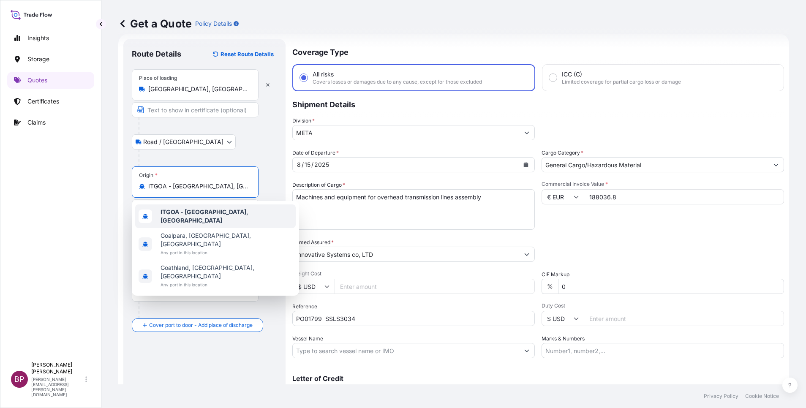
click at [215, 222] on div "ITGOA - Genova, Italy" at bounding box center [215, 217] width 161 height 24
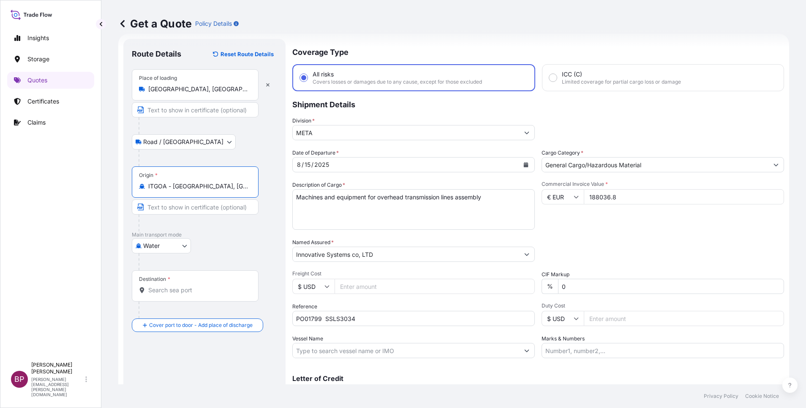
click at [199, 293] on input "Destination *" at bounding box center [198, 290] width 100 height 8
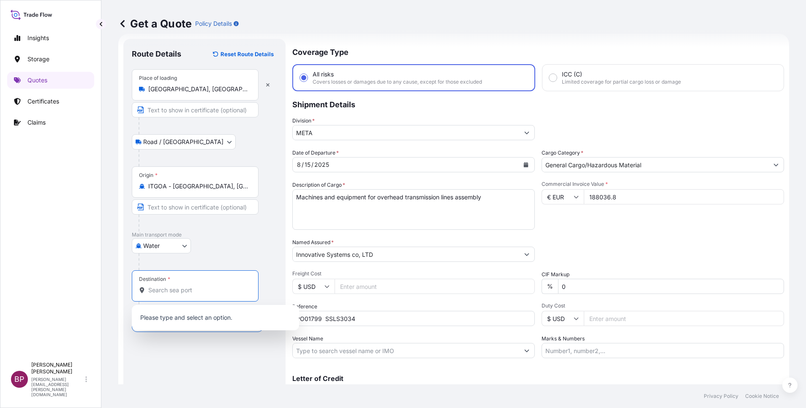
paste input "Jeddah"
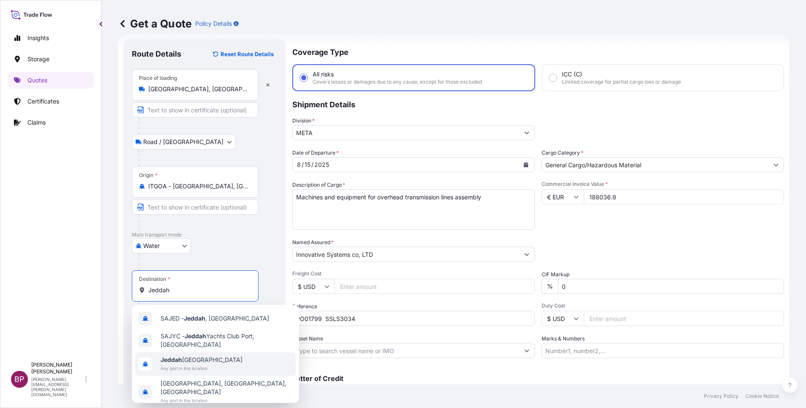
click at [209, 358] on span "Jeddah Saudi Arabia" at bounding box center [202, 360] width 82 height 8
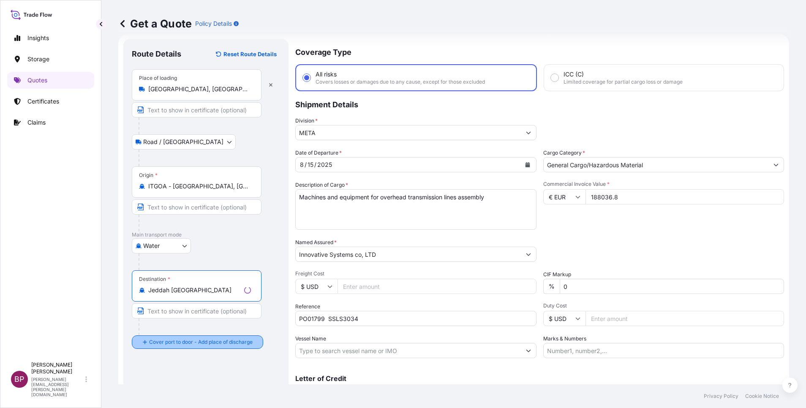
type input "Jeddah Saudi Arabia"
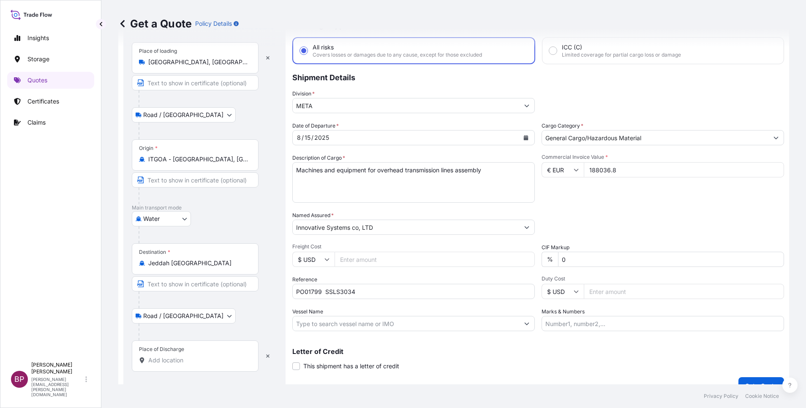
scroll to position [55, 0]
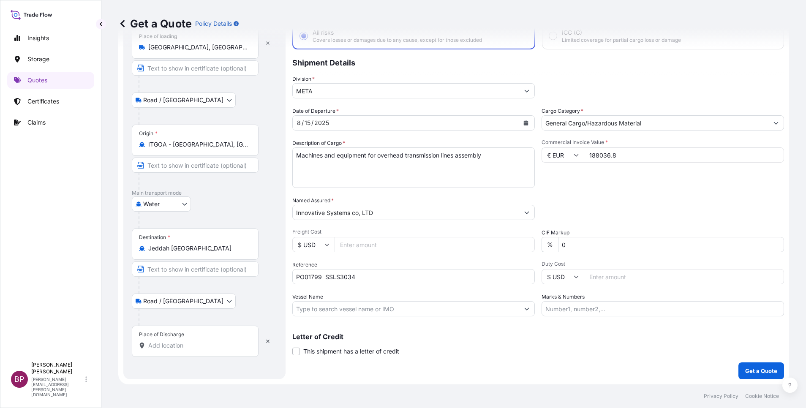
click at [217, 344] on input "Place of Discharge" at bounding box center [198, 345] width 100 height 8
paste input "Jeddah"
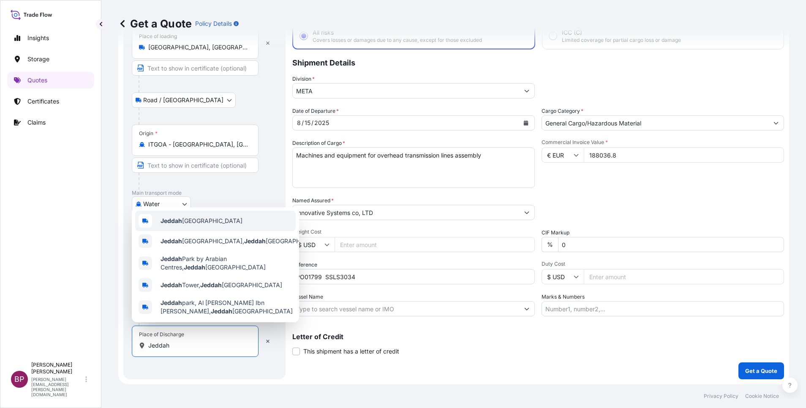
click at [199, 220] on span "Jeddah Saudi Arabia" at bounding box center [202, 221] width 82 height 8
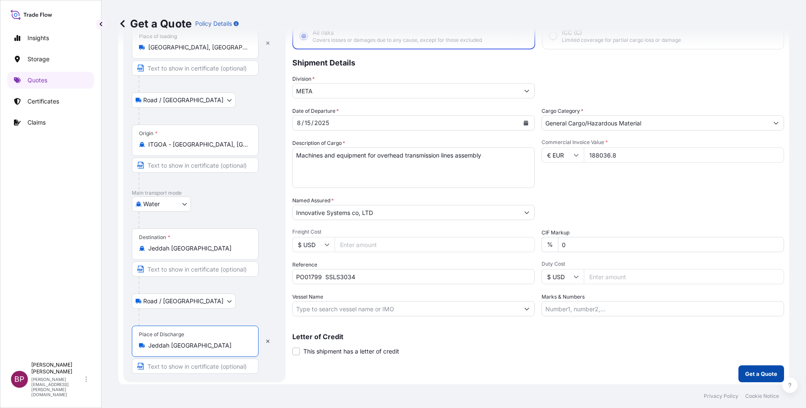
type input "Jeddah Saudi Arabia"
click at [756, 373] on p "Get a Quote" at bounding box center [761, 374] width 32 height 8
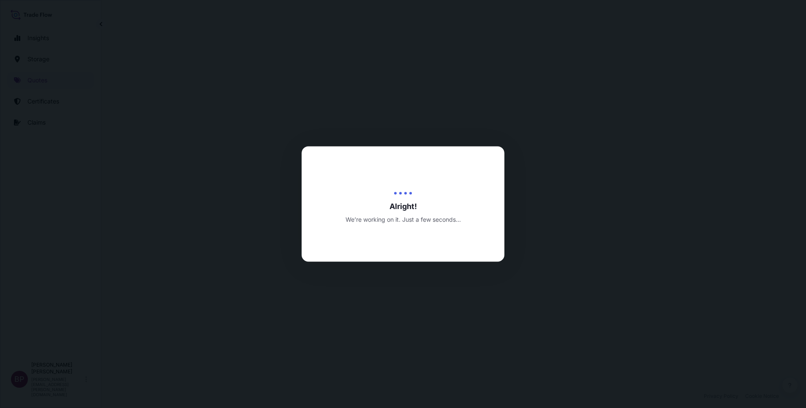
select select "Road / Inland"
select select "Water"
select select "Road / Inland"
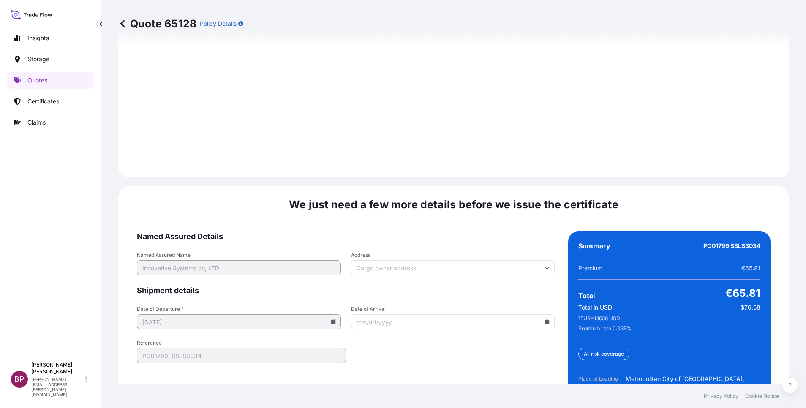
scroll to position [1296, 0]
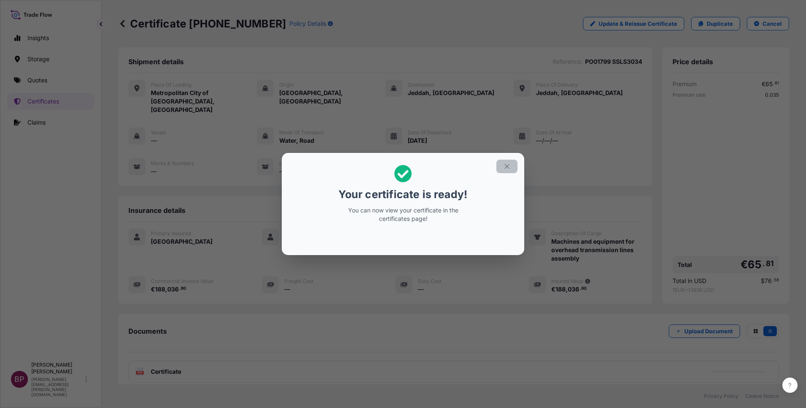
click at [504, 169] on icon "button" at bounding box center [507, 167] width 8 height 8
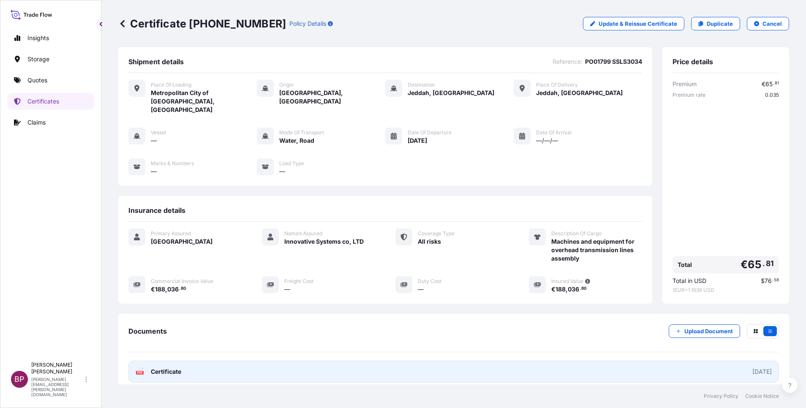
click at [177, 368] on span "Certificate" at bounding box center [166, 372] width 30 height 8
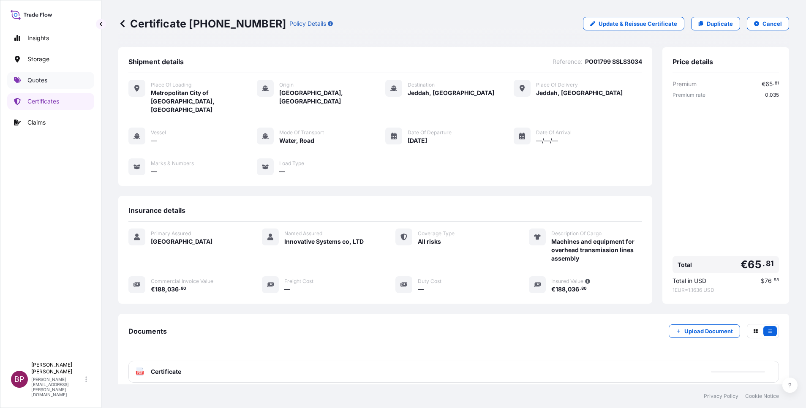
click at [44, 79] on p "Quotes" at bounding box center [37, 80] width 20 height 8
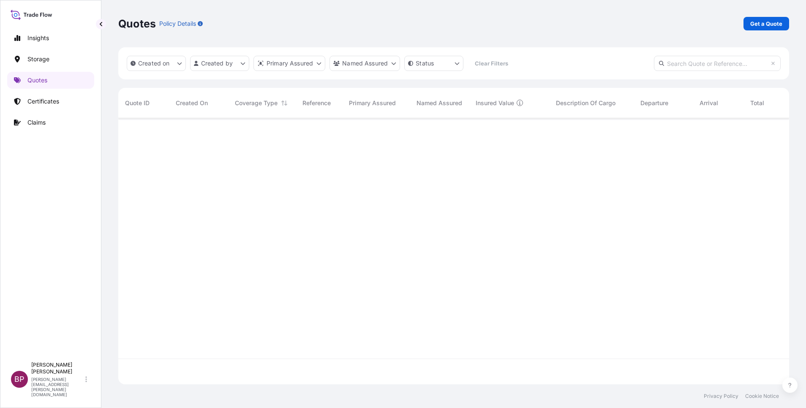
scroll to position [261, 661]
click at [777, 20] on p "Get a Quote" at bounding box center [766, 23] width 32 height 8
select select "Water"
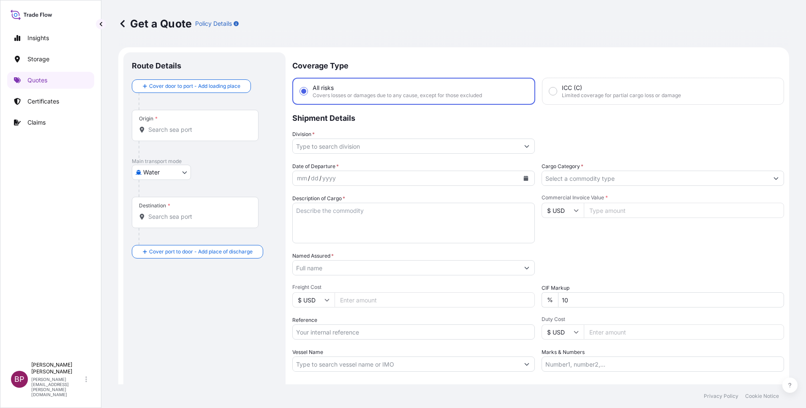
scroll to position [14, 0]
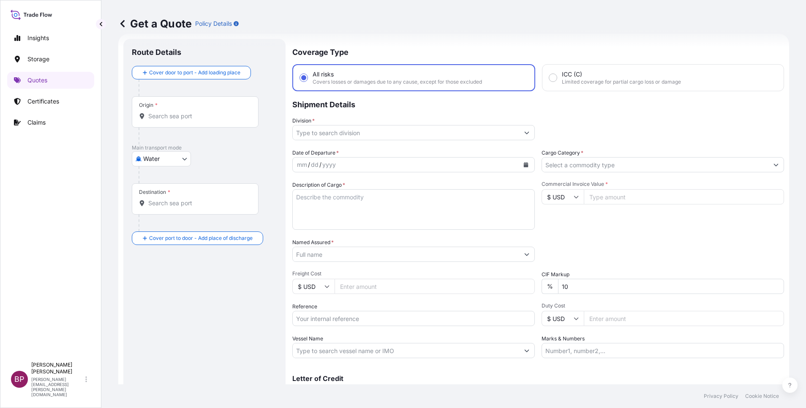
drag, startPoint x: 624, startPoint y: 199, endPoint x: 622, endPoint y: 174, distance: 25.5
click at [624, 198] on input "Commercial Invoice Value *" at bounding box center [684, 196] width 200 height 15
paste input "123525"
type input "123525"
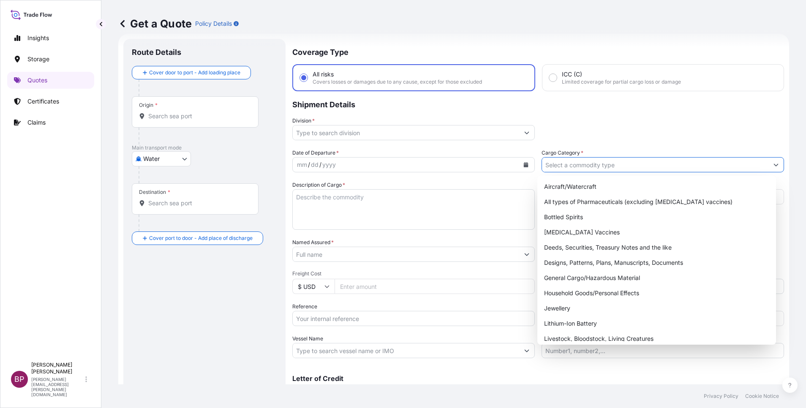
click at [614, 163] on input "Cargo Category *" at bounding box center [655, 164] width 226 height 15
click at [594, 281] on div "General Cargo/Hazardous Material" at bounding box center [657, 277] width 232 height 15
type input "General Cargo/Hazardous Material"
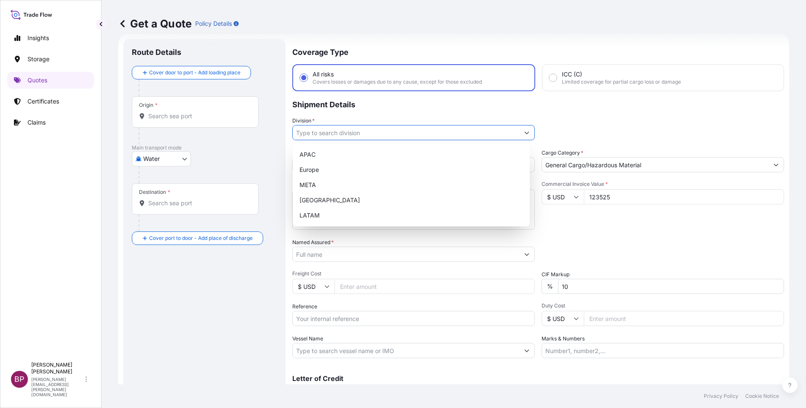
click at [519, 133] on button "Show suggestions" at bounding box center [526, 132] width 15 height 15
click at [349, 187] on div "META" at bounding box center [411, 184] width 230 height 15
type input "META"
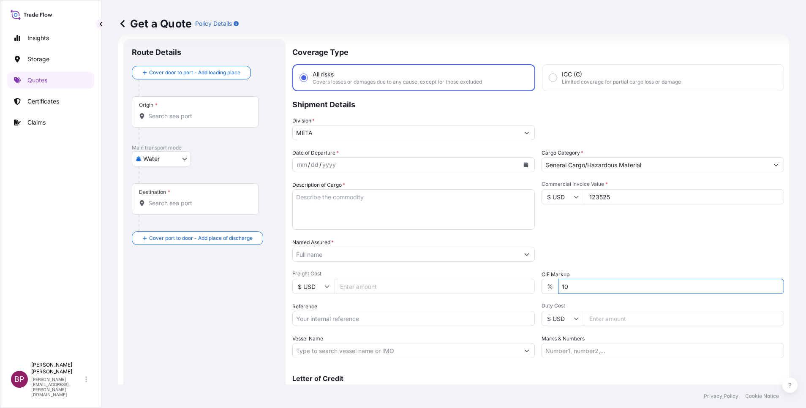
drag, startPoint x: 573, startPoint y: 290, endPoint x: 494, endPoint y: 286, distance: 78.7
click at [519, 287] on div "Date of Departure * mm / dd / yyyy Cargo Category * General Cargo/Hazardous Mat…" at bounding box center [538, 254] width 492 height 210
type input "0"
click at [611, 259] on div "Packing Category Type to search a container mode Please select a primary mode o…" at bounding box center [663, 250] width 243 height 24
click at [400, 217] on textarea "Description of Cargo *" at bounding box center [413, 209] width 243 height 41
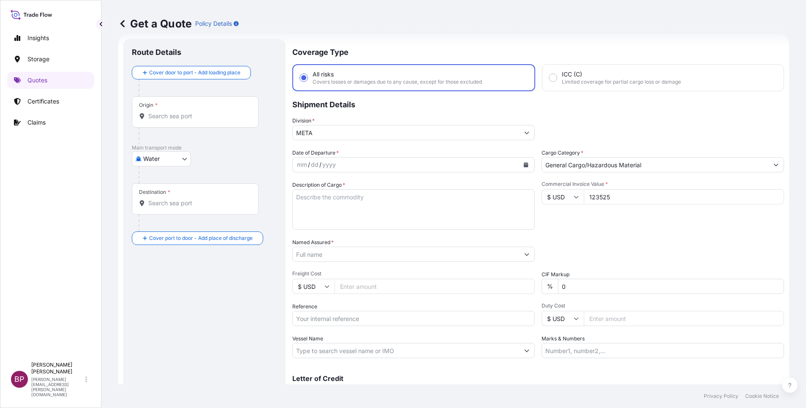
paste textarea "Rice Crackers"
type textarea "Rice Crackers"
click at [340, 317] on input "Reference" at bounding box center [413, 318] width 243 height 15
paste input "BL:035FX46624 SSLS3052"
type input "BL:035FX46624 SSLS3052"
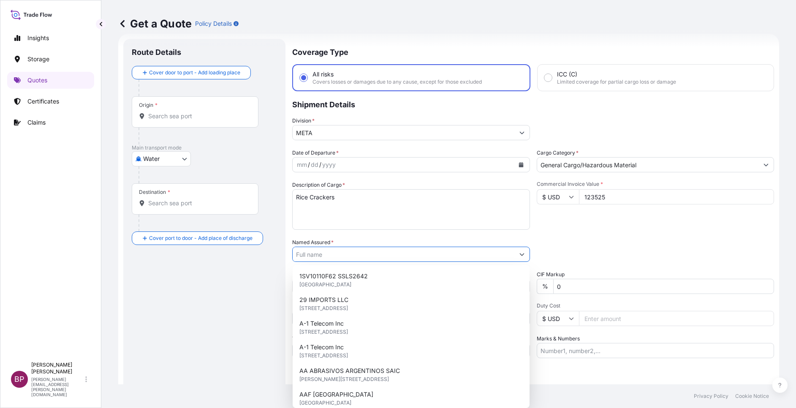
click at [314, 256] on input "Named Assured *" at bounding box center [404, 254] width 222 height 15
paste input "BAJA FOOD INDUSTRIES CO.FACTORY"
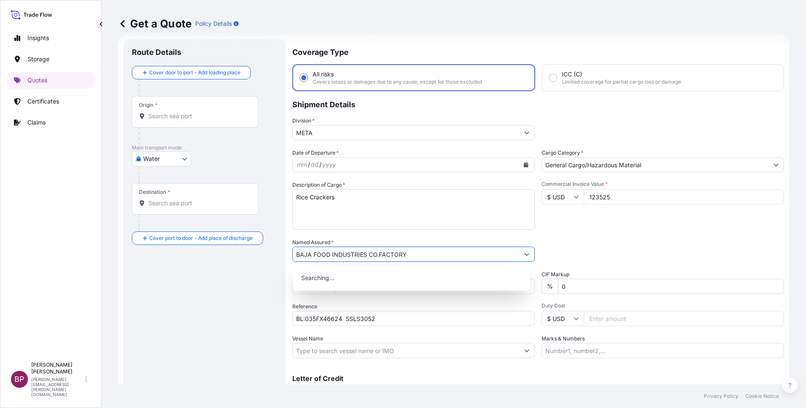
type input "BAJA FOOD INDUSTRIES CO.FACTORY"
click at [524, 166] on icon "Calendar" at bounding box center [526, 164] width 5 height 5
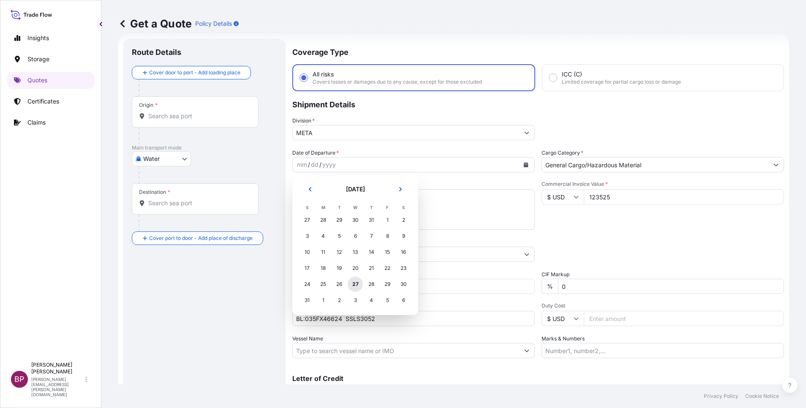
click at [356, 287] on div "27" at bounding box center [355, 284] width 15 height 15
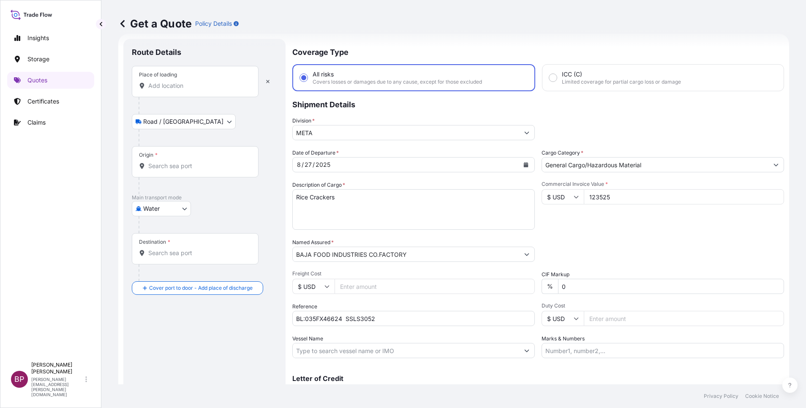
click at [180, 88] on input "Place of loading" at bounding box center [198, 86] width 100 height 8
paste input "BANGKOK"
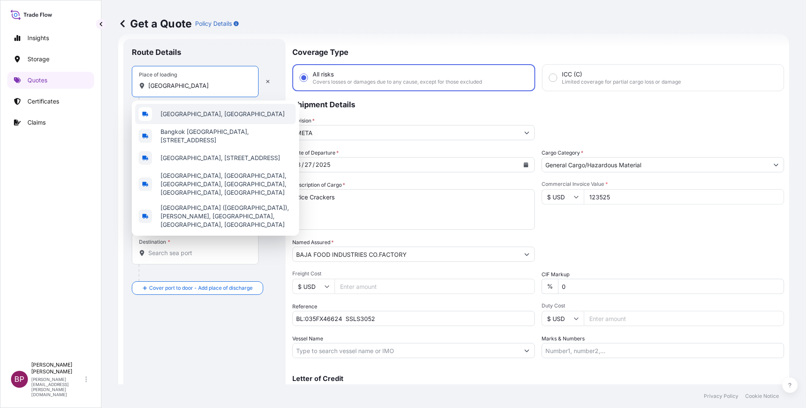
click at [207, 115] on span "Bangkok, Thailand" at bounding box center [223, 114] width 124 height 8
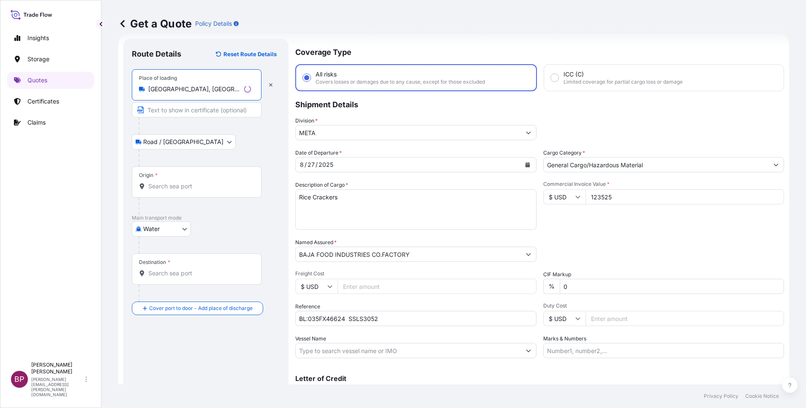
type input "Bangkok, Thailand"
click at [199, 180] on div "Origin *" at bounding box center [197, 181] width 130 height 31
click at [199, 182] on input "Origin *" at bounding box center [199, 186] width 103 height 8
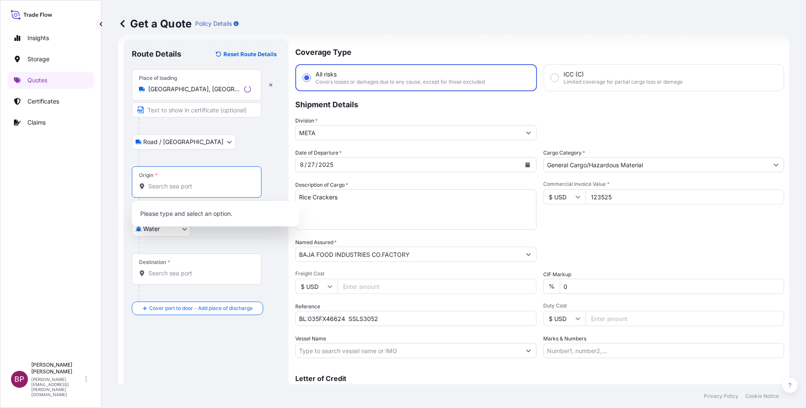
paste input "BANGKOK"
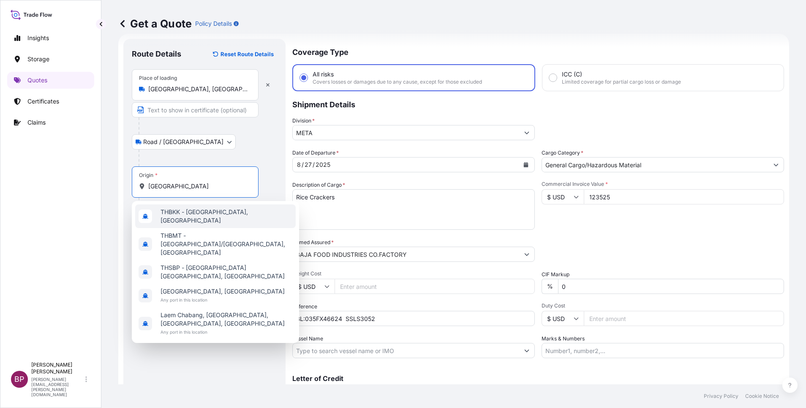
click at [216, 218] on span "THBKK - Bangkok, Thailand" at bounding box center [227, 216] width 132 height 17
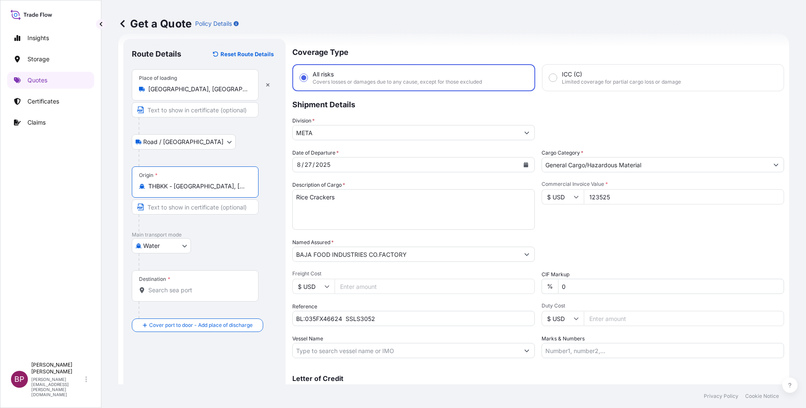
type input "THBKK - Bangkok, Thailand"
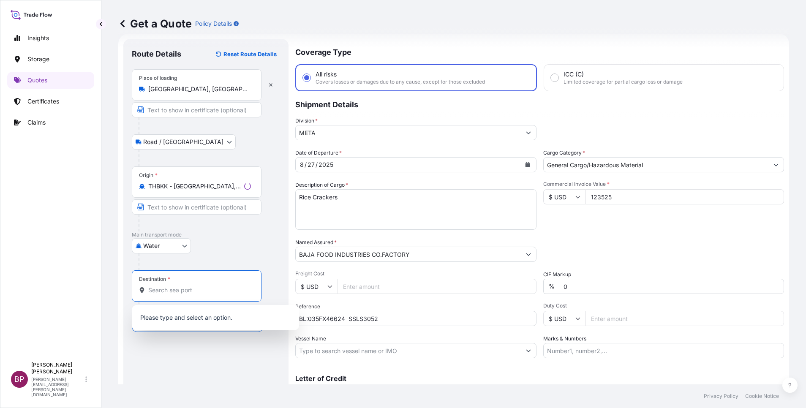
drag, startPoint x: 205, startPoint y: 290, endPoint x: 199, endPoint y: 282, distance: 9.9
click at [204, 290] on input "Destination *" at bounding box center [199, 290] width 103 height 8
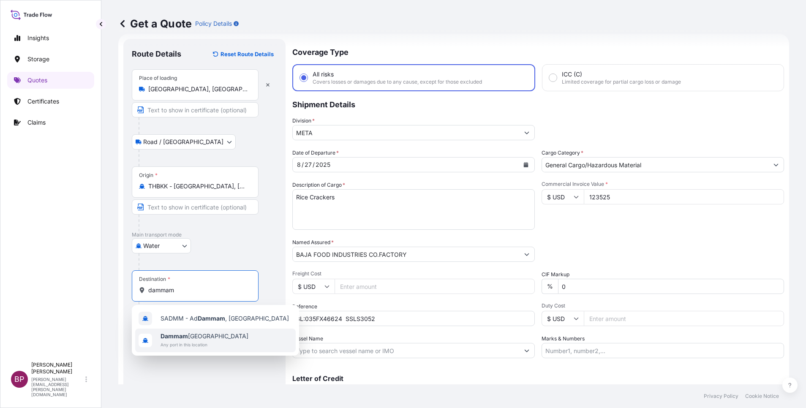
click at [206, 338] on div "Dammam Saudi Arabia Any port in this location" at bounding box center [205, 340] width 88 height 17
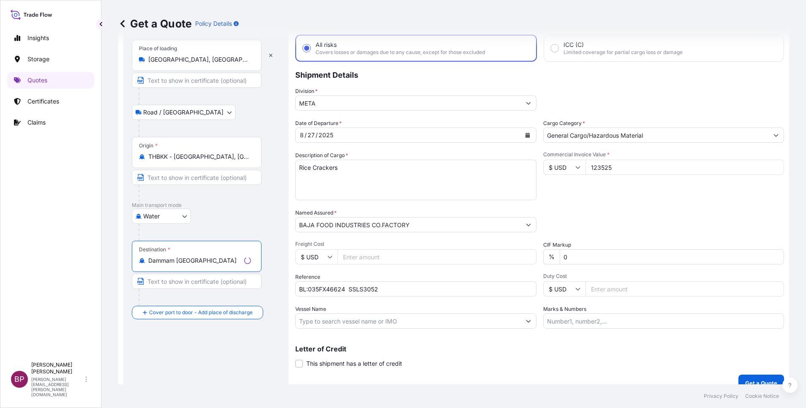
scroll to position [55, 0]
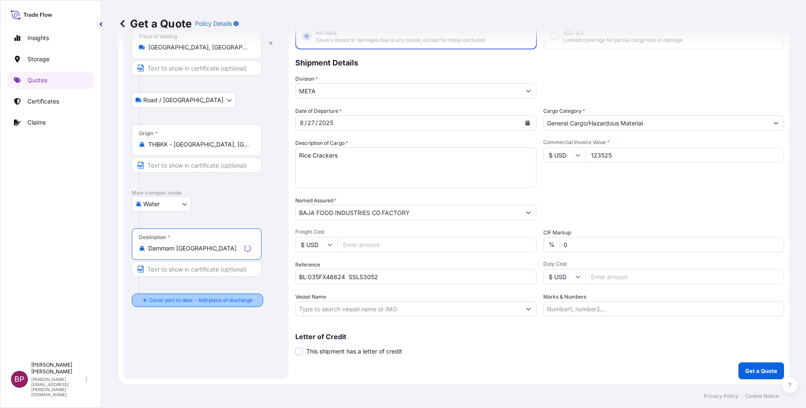
type input "Dammam Saudi Arabia"
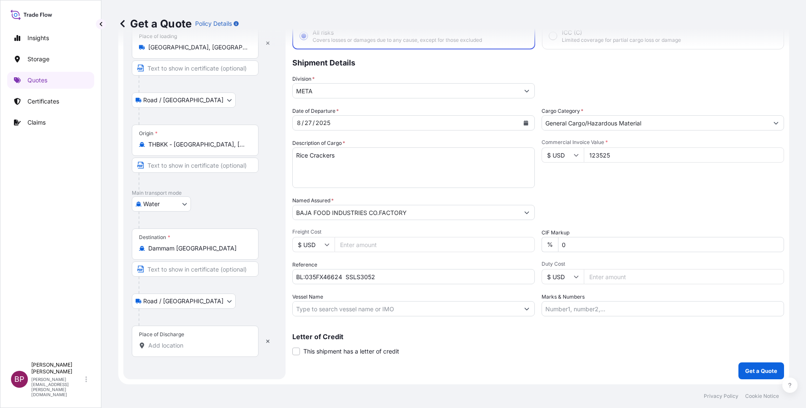
click at [184, 350] on div "Place of Discharge" at bounding box center [195, 341] width 127 height 31
click at [184, 350] on input "Place of Discharge" at bounding box center [198, 345] width 100 height 8
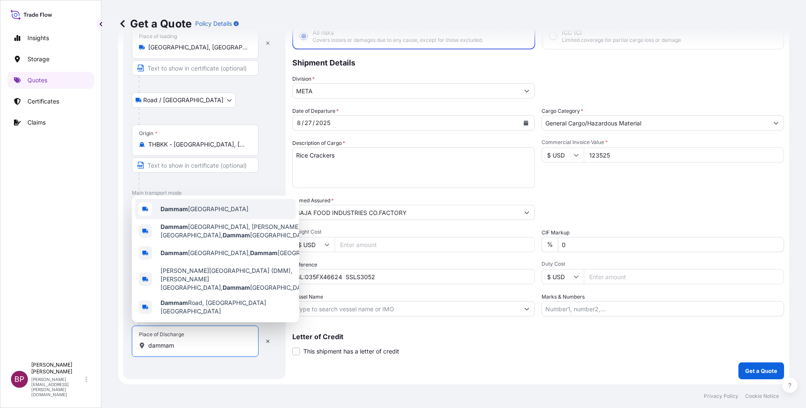
click at [265, 218] on div "Dammam Saudi Arabia" at bounding box center [215, 209] width 161 height 20
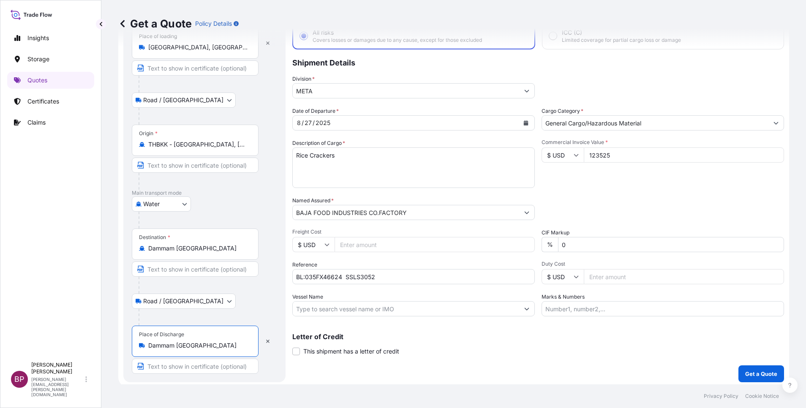
type input "Dammam Saudi Arabia"
click at [646, 368] on div "Coverage Type All risks Covers losses or damages due to any cause, except for t…" at bounding box center [538, 189] width 492 height 385
click at [745, 376] on p "Get a Quote" at bounding box center [761, 374] width 32 height 8
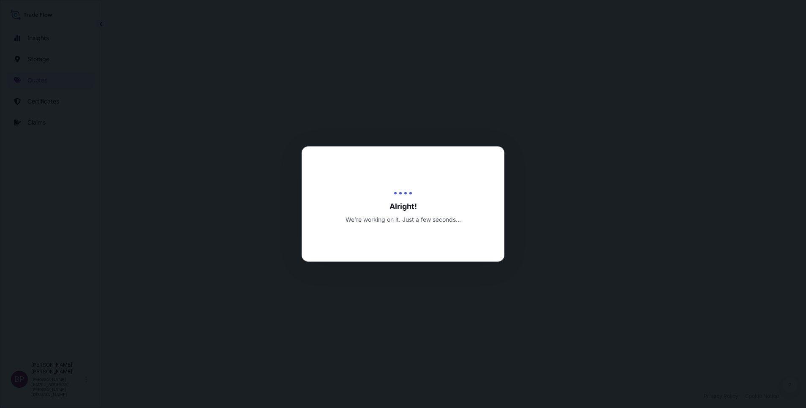
select select "Road / Inland"
select select "Water"
select select "Road / Inland"
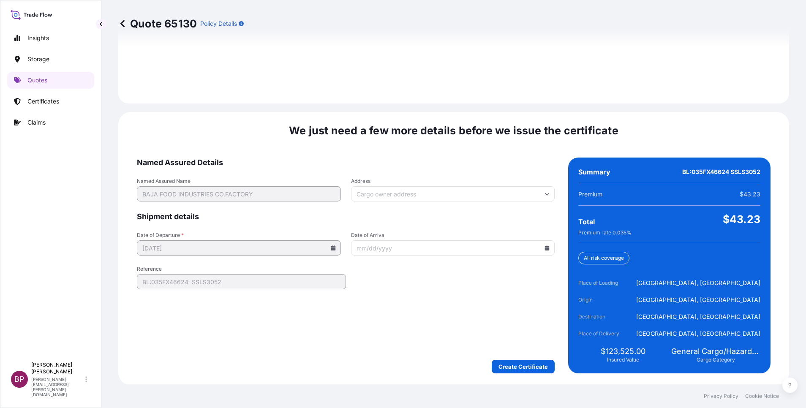
scroll to position [1252, 0]
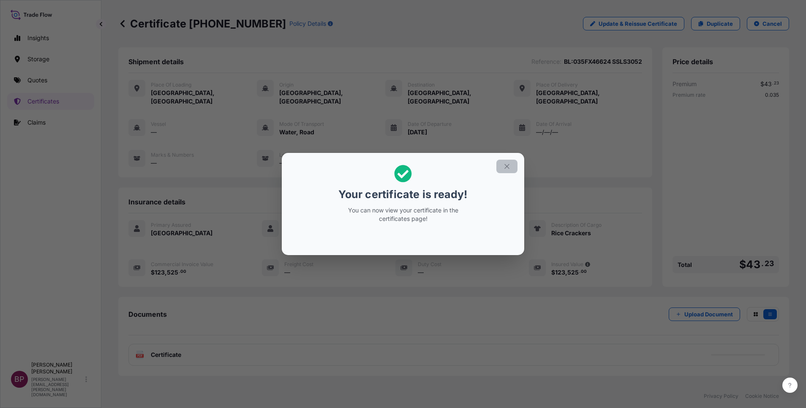
click at [506, 166] on icon "button" at bounding box center [507, 167] width 8 height 8
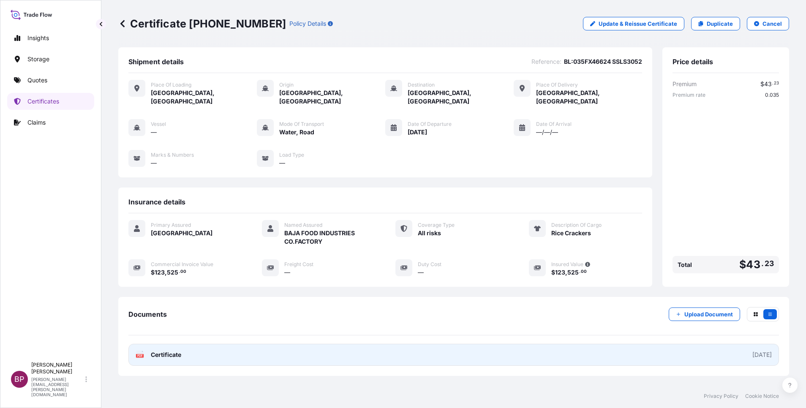
click at [177, 351] on span "Certificate" at bounding box center [166, 355] width 30 height 8
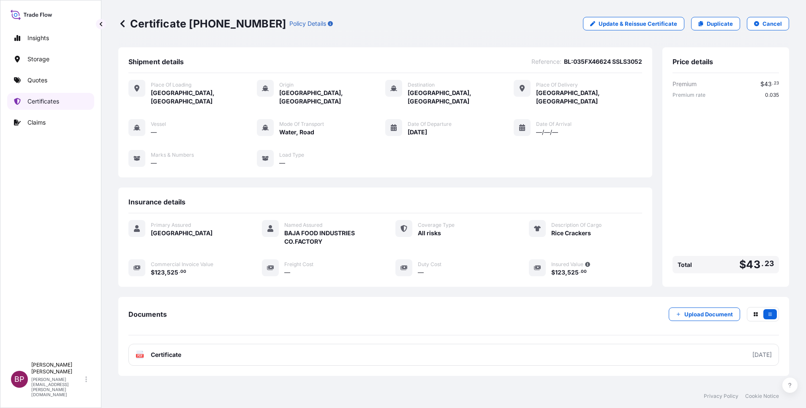
click at [53, 100] on p "Certificates" at bounding box center [43, 101] width 32 height 8
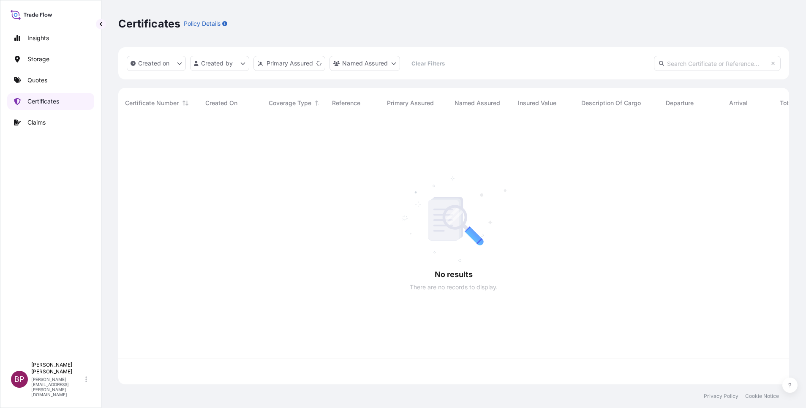
scroll to position [261, 661]
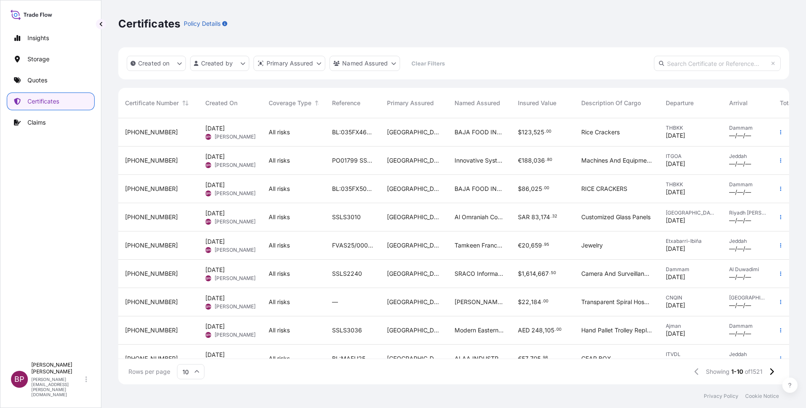
click at [378, 169] on div "PO01799 SSLS3034" at bounding box center [352, 161] width 55 height 28
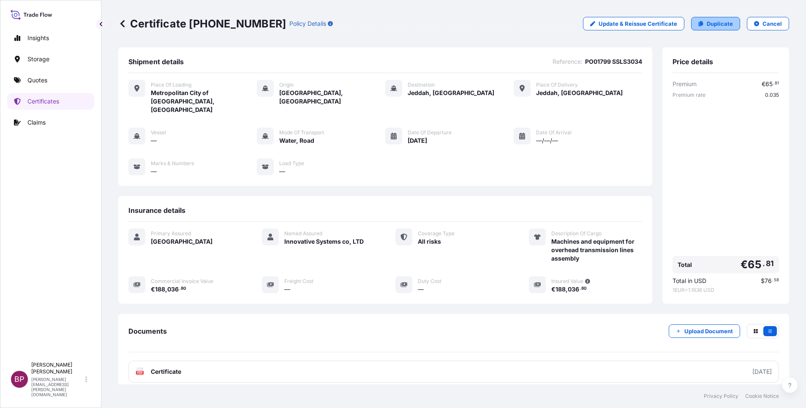
click at [714, 26] on p "Duplicate" at bounding box center [720, 23] width 26 height 8
select select "Road / Inland"
select select "Water"
select select "Road / Inland"
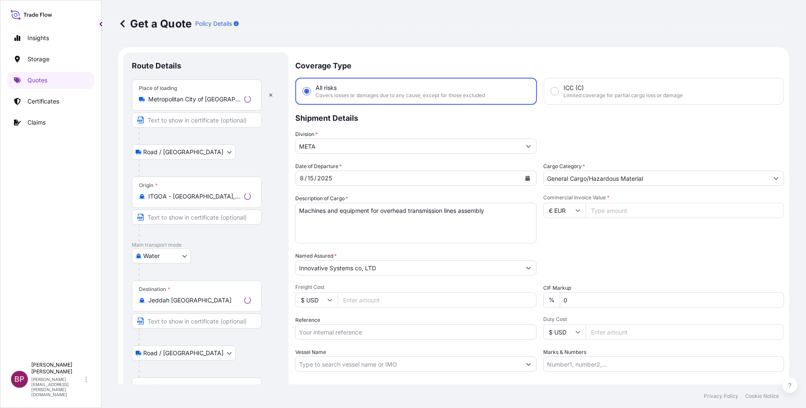
scroll to position [14, 0]
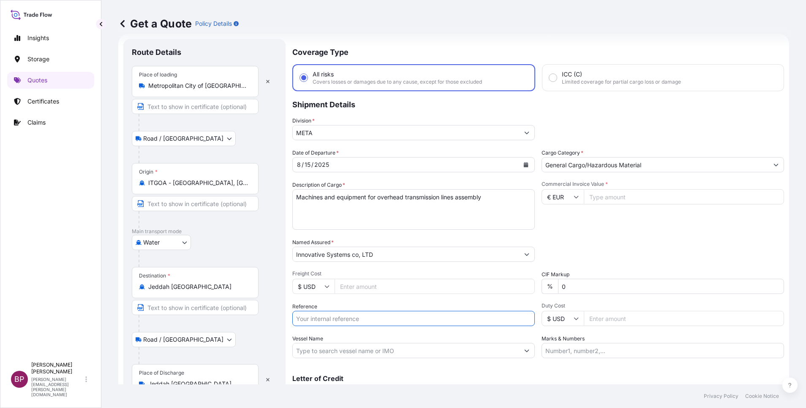
click at [368, 321] on input "Reference" at bounding box center [413, 318] width 243 height 15
paste input "PO01799 SSLS3034"
type input "PO01799 SSLS3034"
click at [653, 195] on input "Commercial Invoice Value *" at bounding box center [684, 196] width 200 height 15
paste input "188036.8"
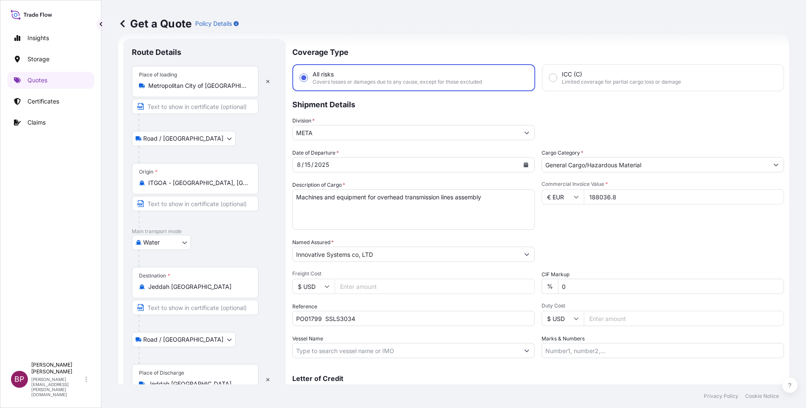
type input "188036.8"
click at [473, 287] on div "Date of Departure * 8 / 15 / 2025 Cargo Category * General Cargo/Hazardous Mate…" at bounding box center [538, 254] width 492 height 210
type input "10"
click at [633, 266] on div "Date of Departure * 8 / 15 / 2025 Cargo Category * General Cargo/Hazardous Mate…" at bounding box center [538, 254] width 492 height 210
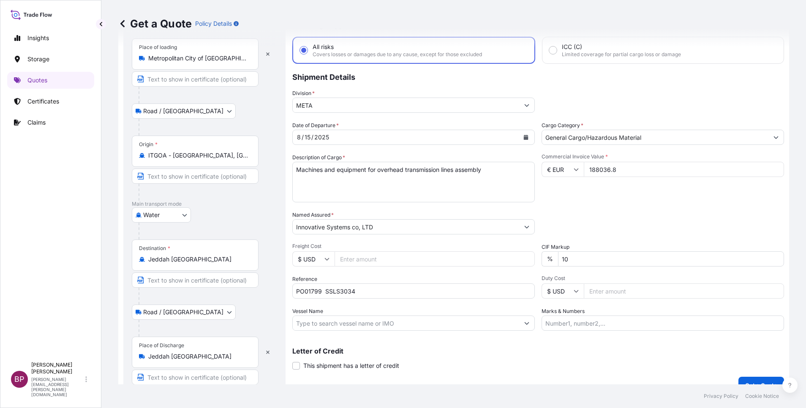
scroll to position [55, 0]
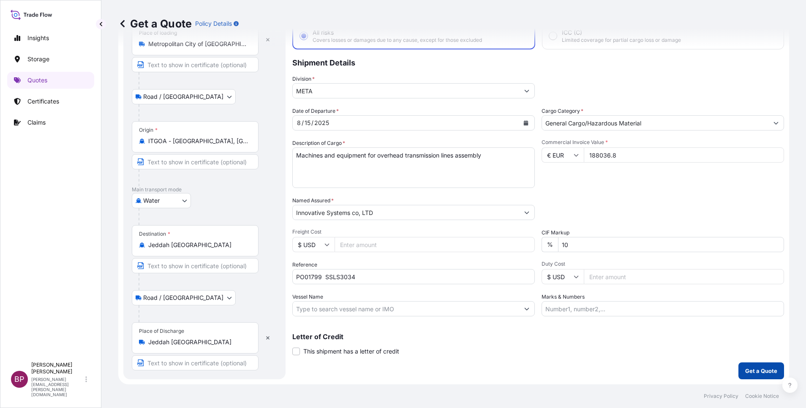
click at [745, 368] on p "Get a Quote" at bounding box center [761, 371] width 32 height 8
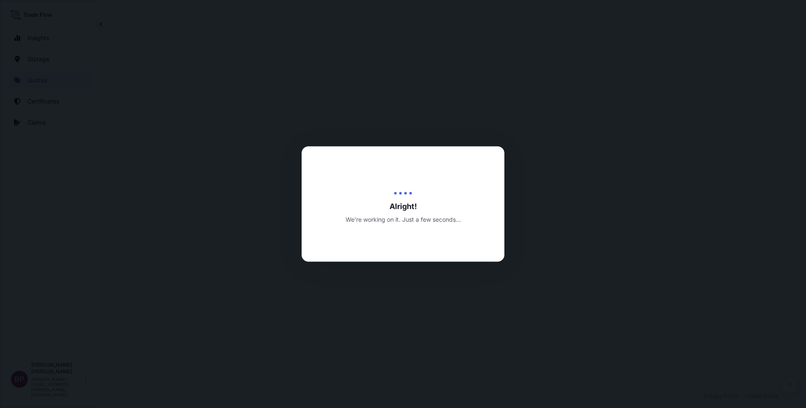
select select "Road / Inland"
select select "Water"
select select "Road / Inland"
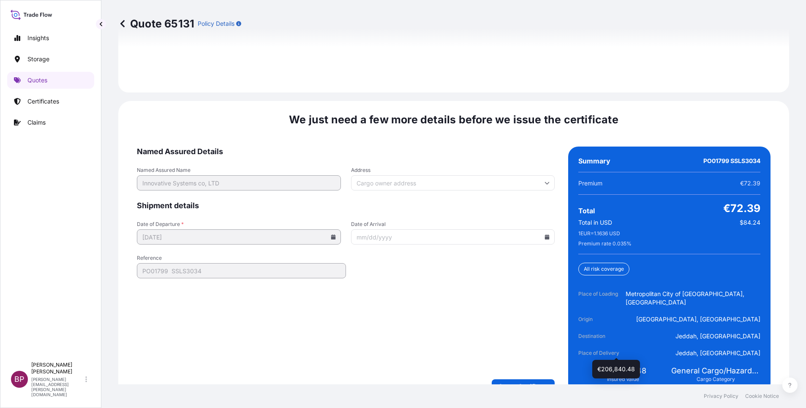
scroll to position [1296, 0]
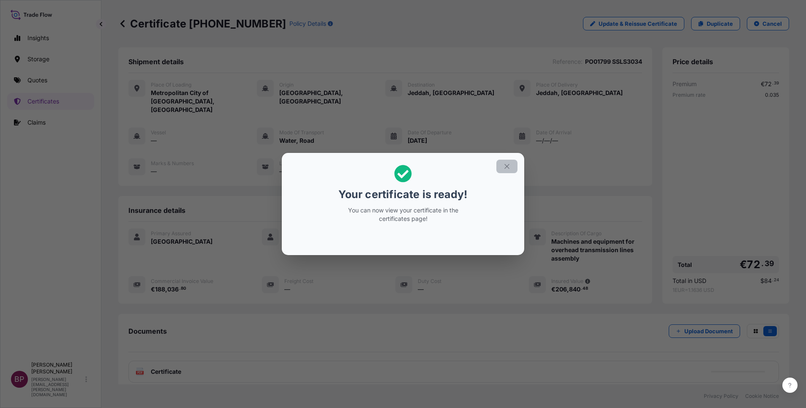
click at [504, 168] on icon "button" at bounding box center [507, 167] width 8 height 8
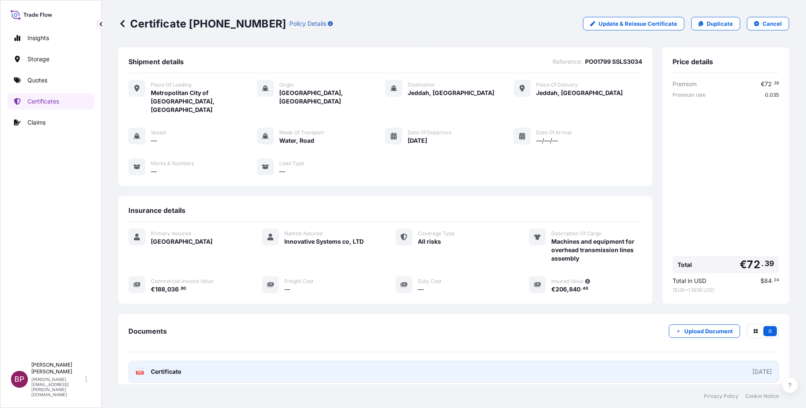
click at [178, 368] on span "Certificate" at bounding box center [166, 372] width 30 height 8
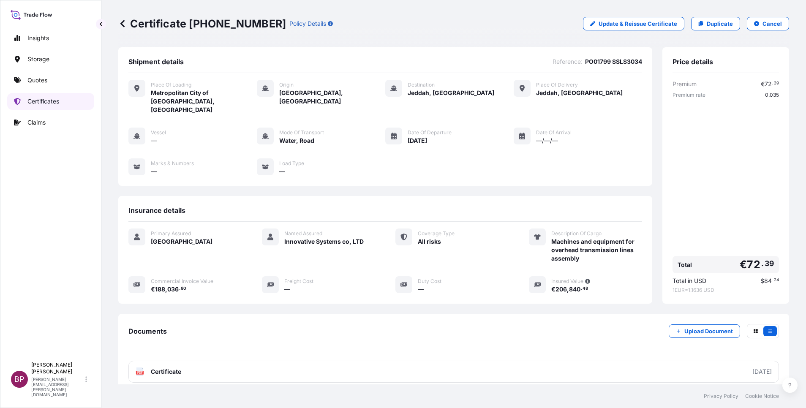
click at [46, 99] on p "Certificates" at bounding box center [43, 101] width 32 height 8
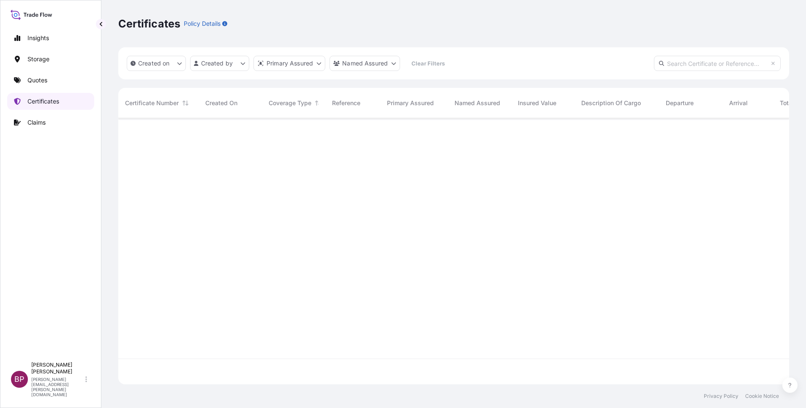
scroll to position [261, 661]
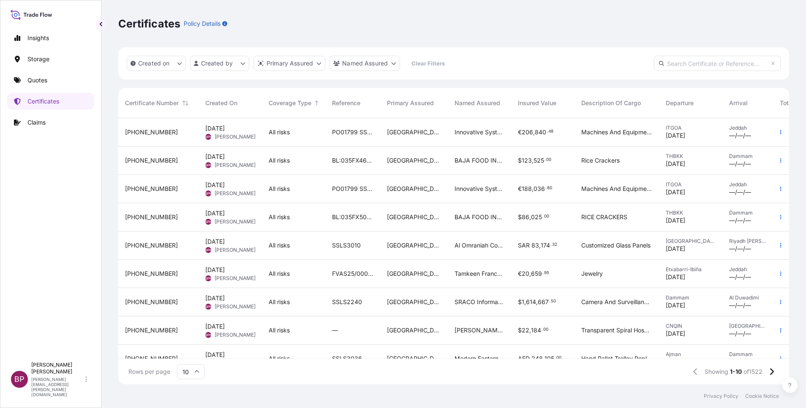
click at [366, 191] on span "PO01799 SSLS3034" at bounding box center [352, 189] width 41 height 8
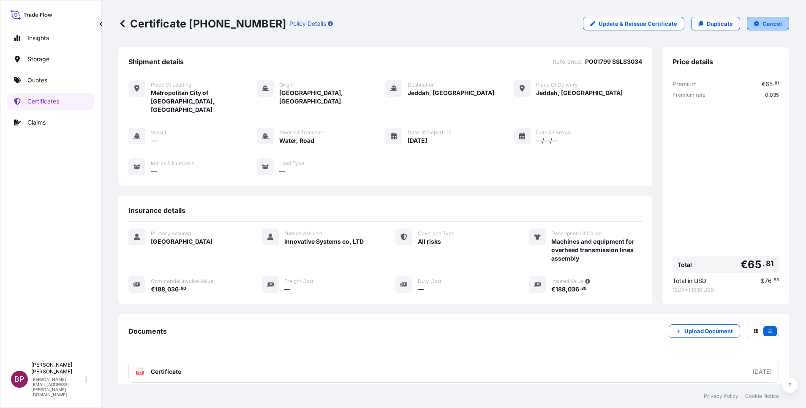
click at [763, 24] on p "Cancel" at bounding box center [772, 23] width 19 height 8
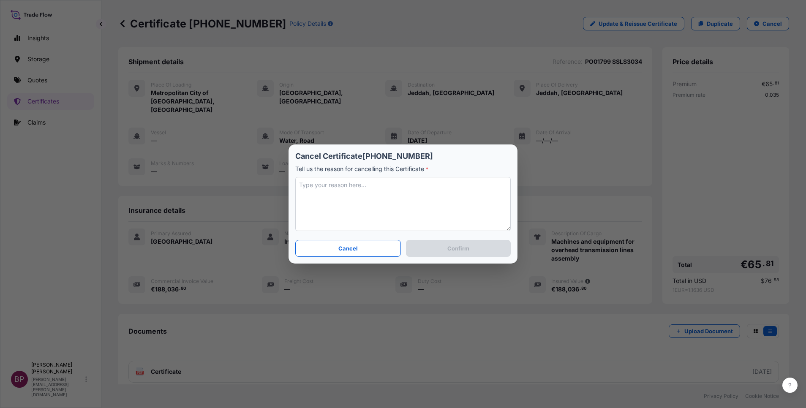
click at [396, 217] on textarea at bounding box center [402, 204] width 215 height 54
type textarea "missed to add 10% . amended with new cert."
click at [459, 247] on p "Confirm" at bounding box center [458, 248] width 22 height 8
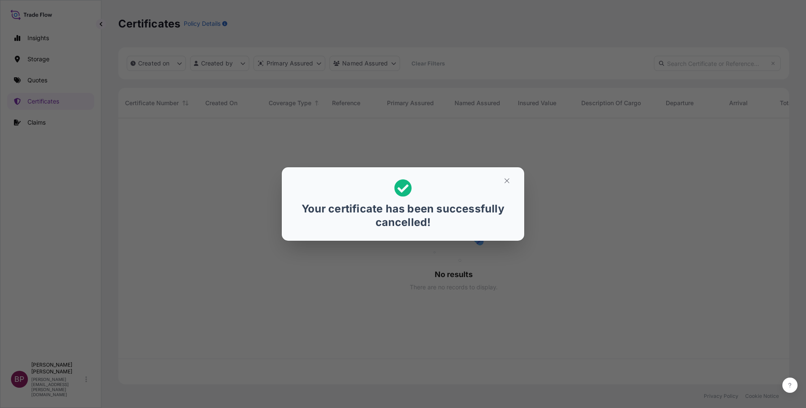
scroll to position [261, 661]
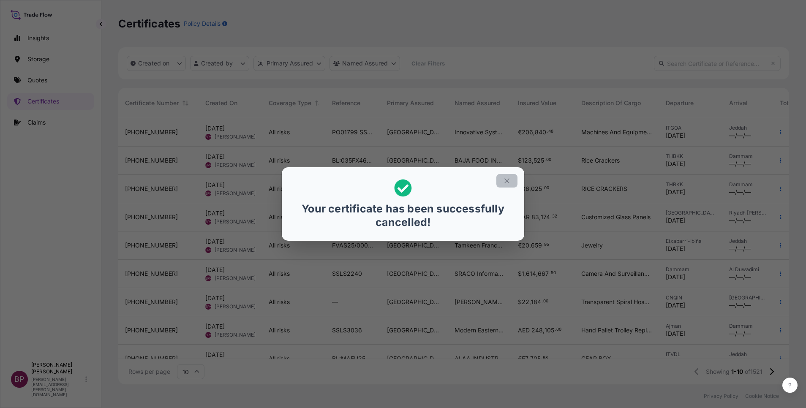
click at [509, 179] on icon "button" at bounding box center [507, 181] width 8 height 8
